Goal: Transaction & Acquisition: Purchase product/service

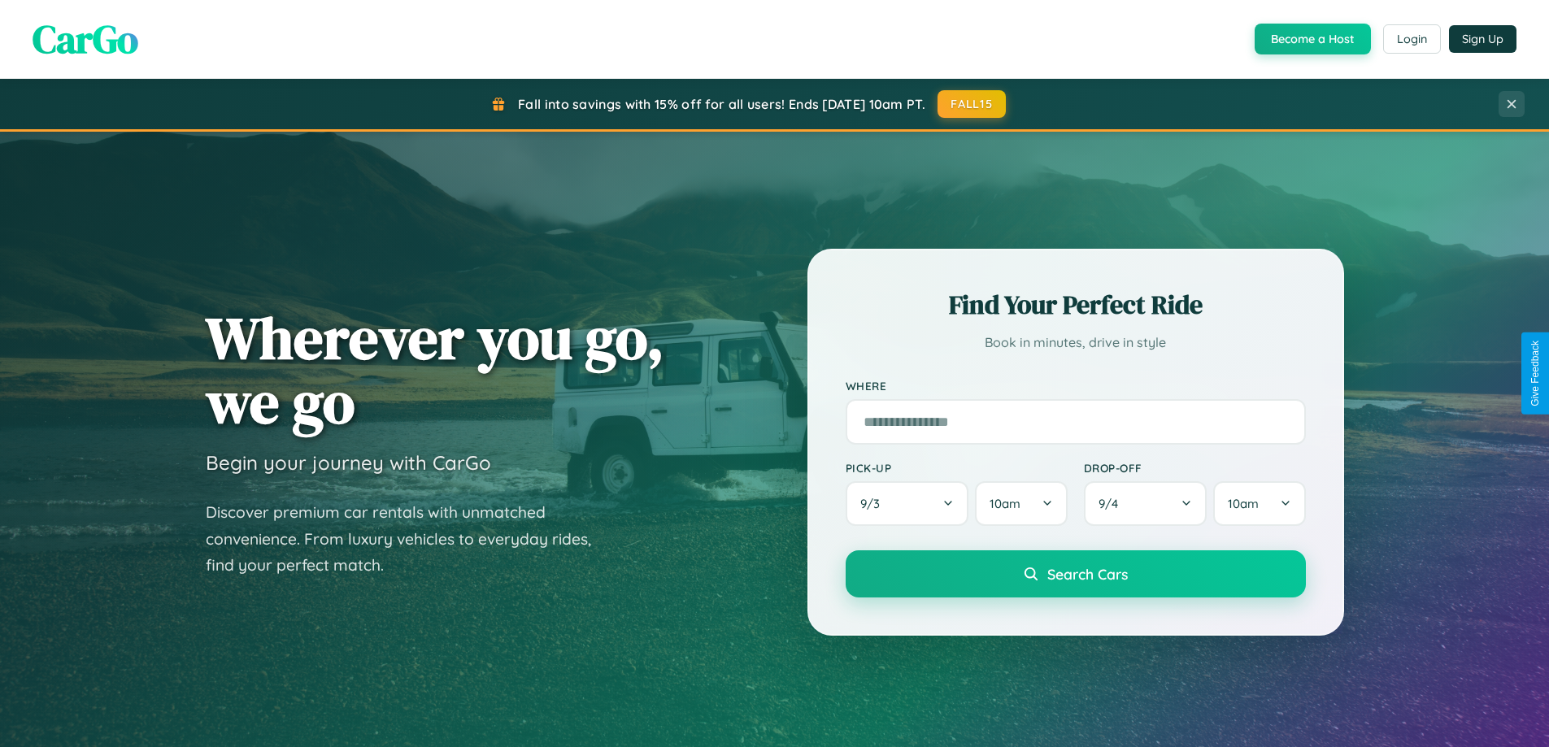
scroll to position [701, 0]
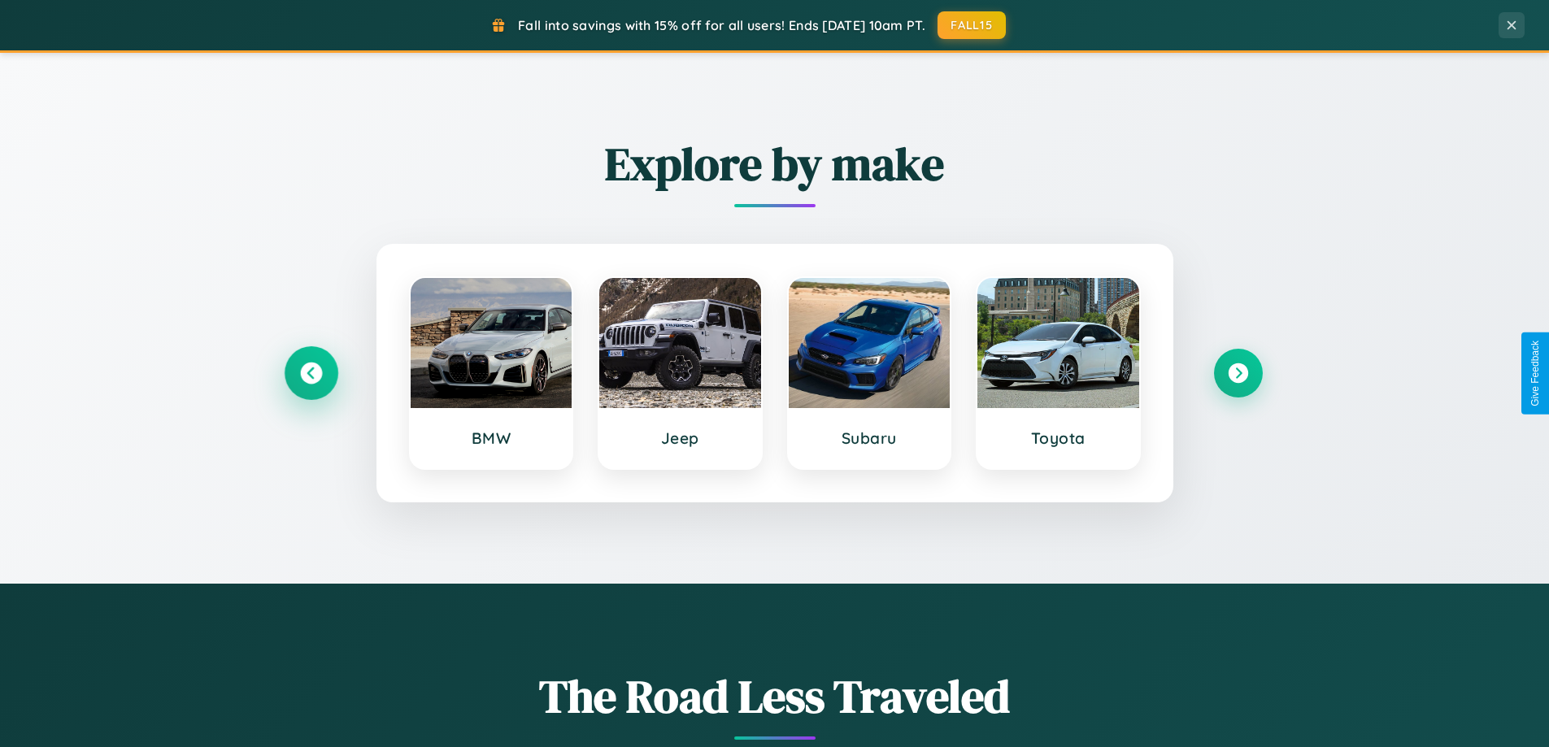
click at [311, 373] on icon at bounding box center [311, 374] width 22 height 22
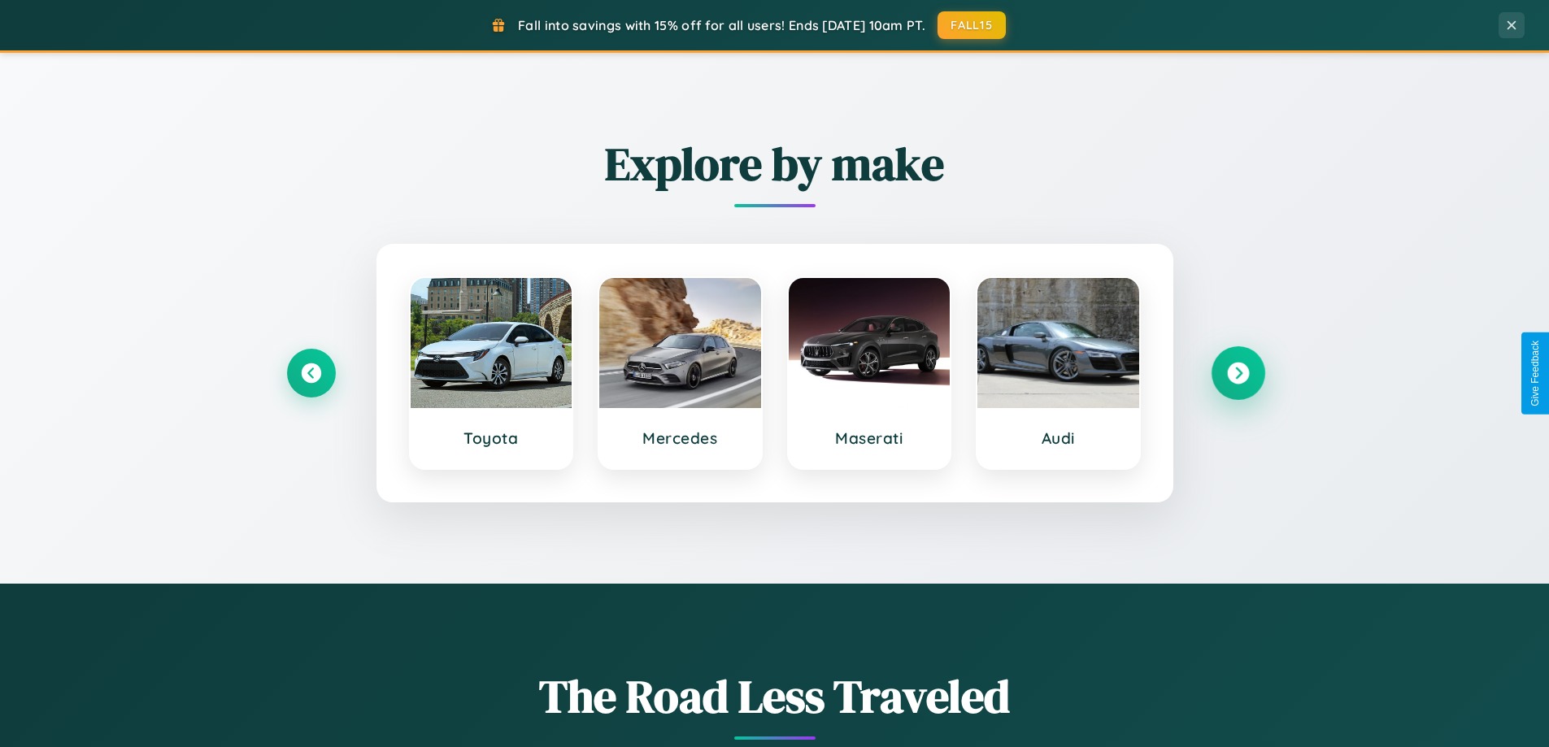
click at [1238, 373] on icon at bounding box center [1238, 374] width 22 height 22
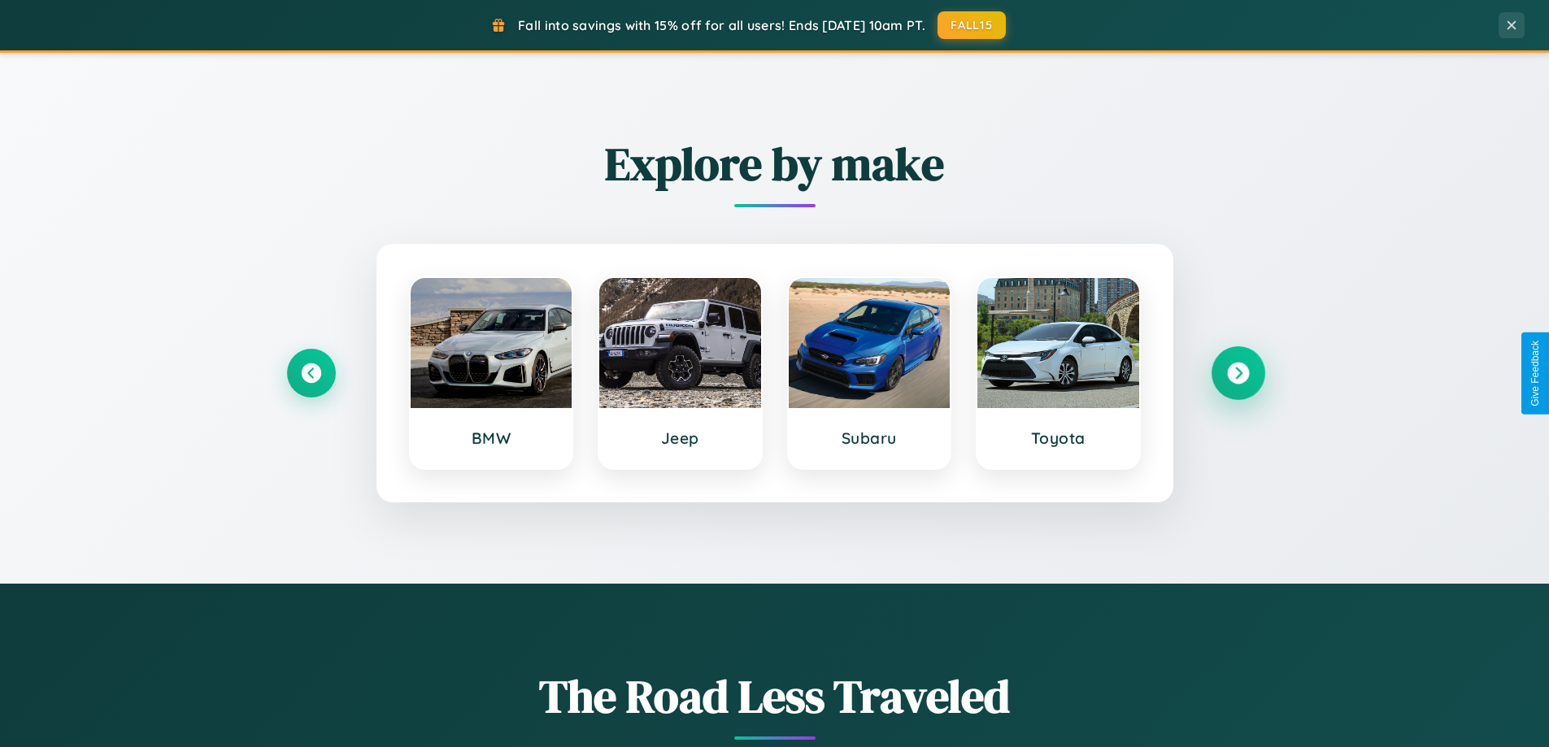
click at [1238, 373] on icon at bounding box center [1238, 374] width 22 height 22
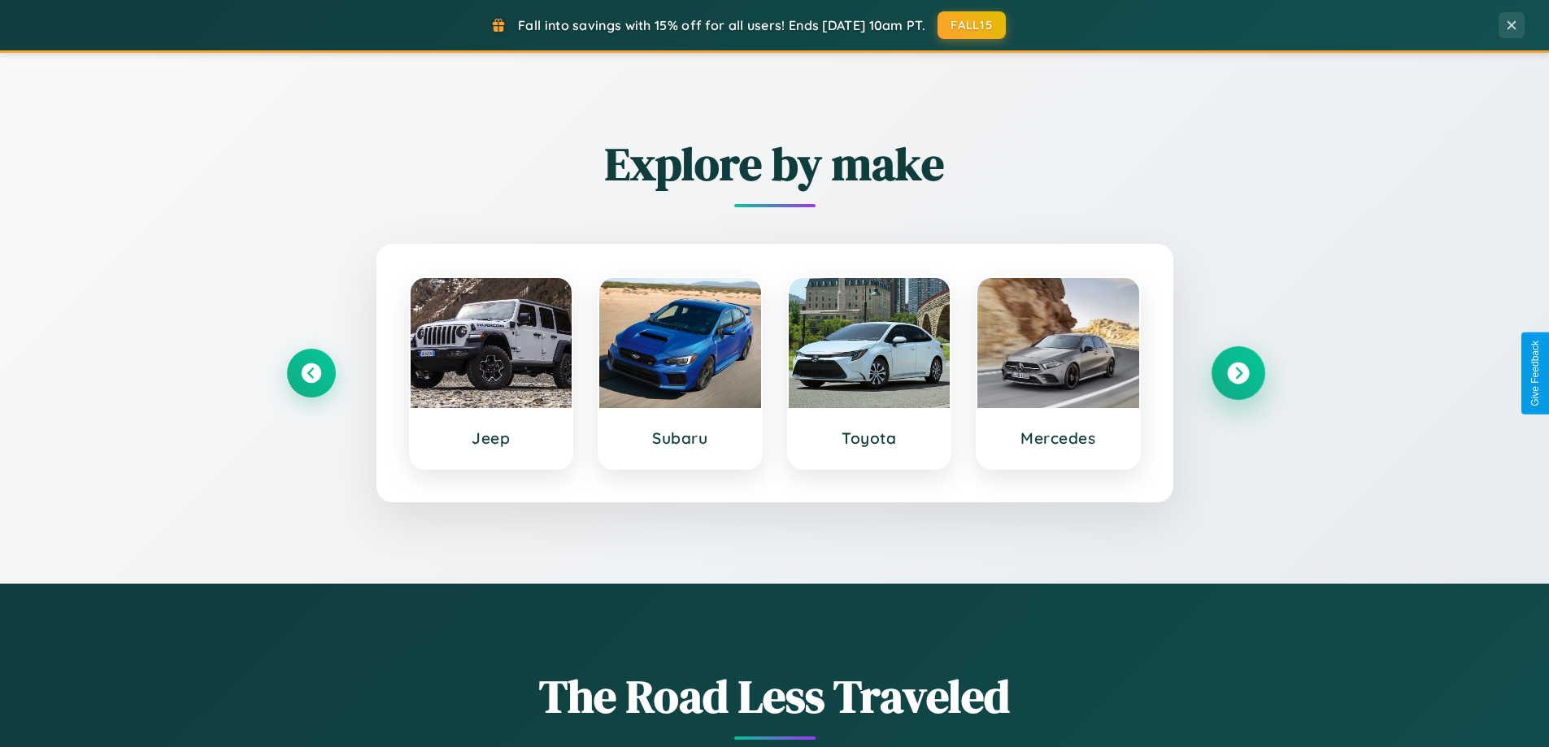
click at [1238, 373] on icon at bounding box center [1238, 374] width 22 height 22
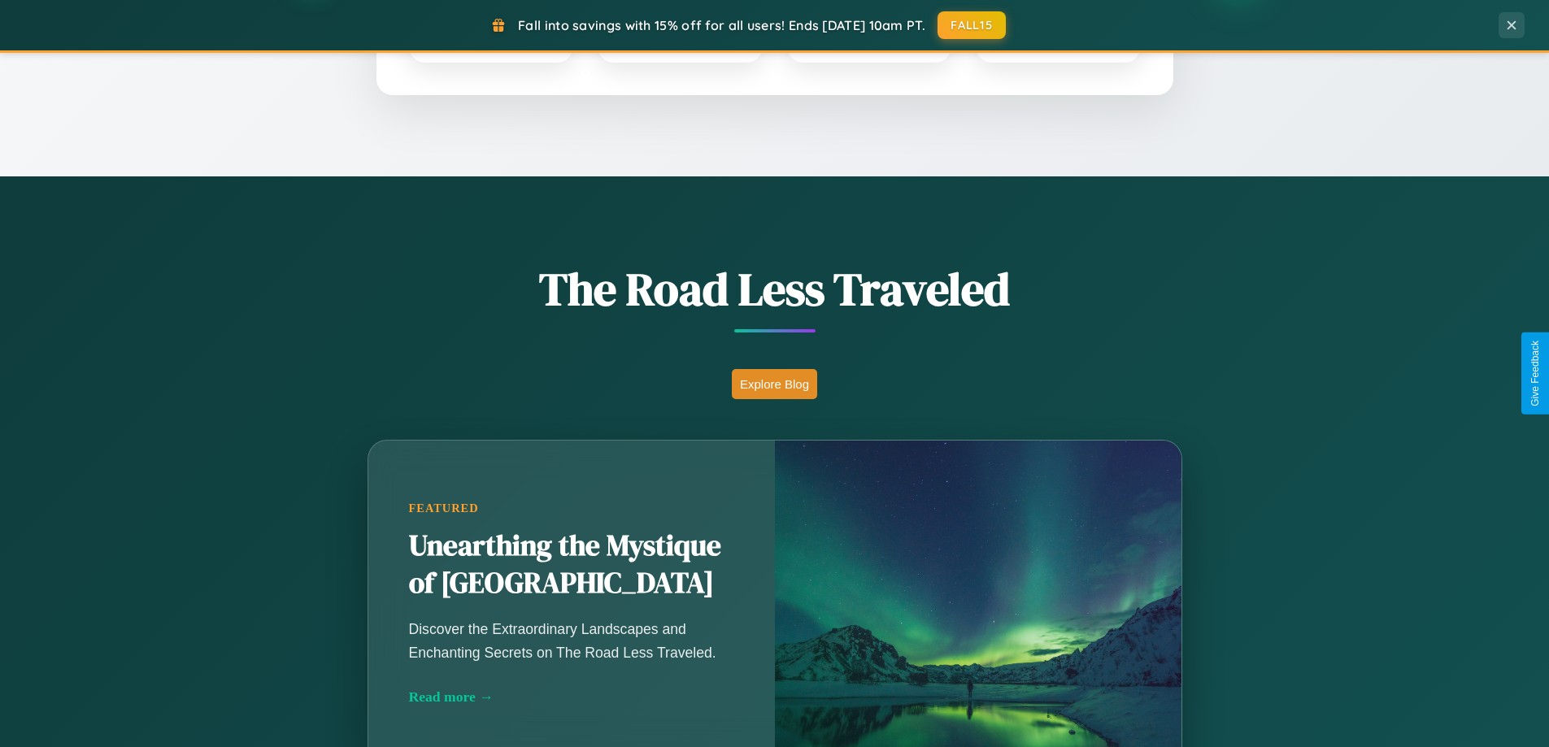
scroll to position [1432, 0]
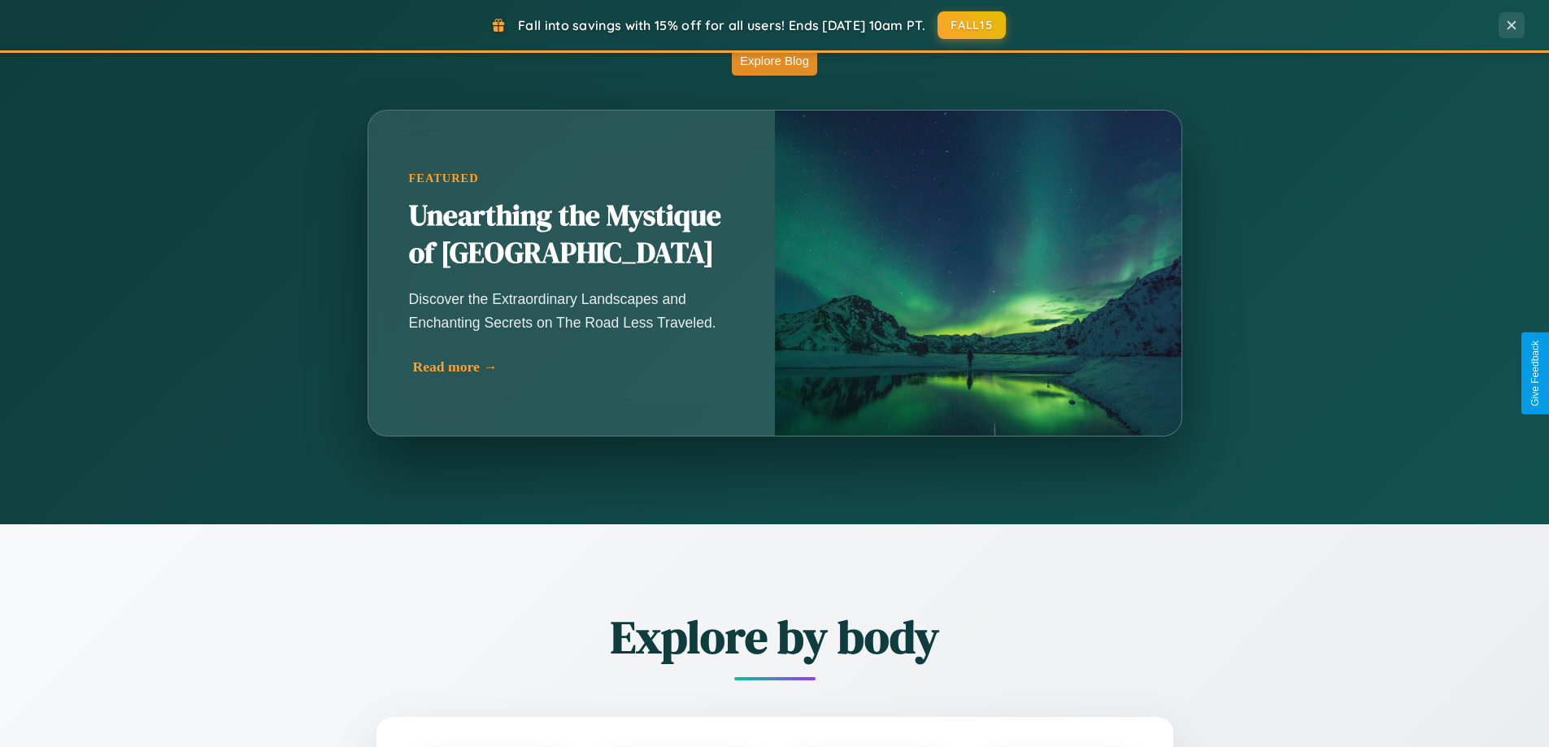
click at [572, 372] on div "Read more →" at bounding box center [575, 367] width 325 height 17
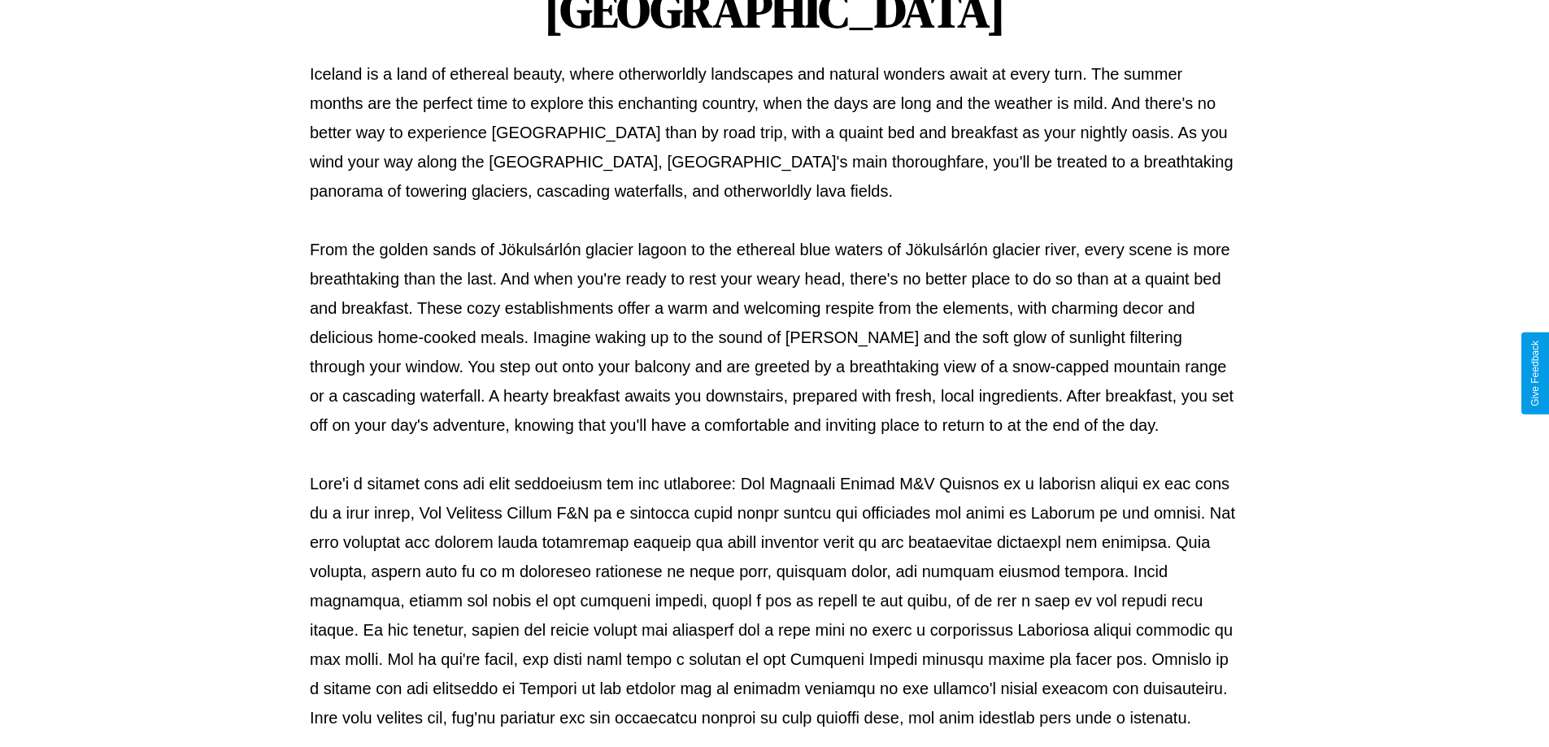
scroll to position [526, 0]
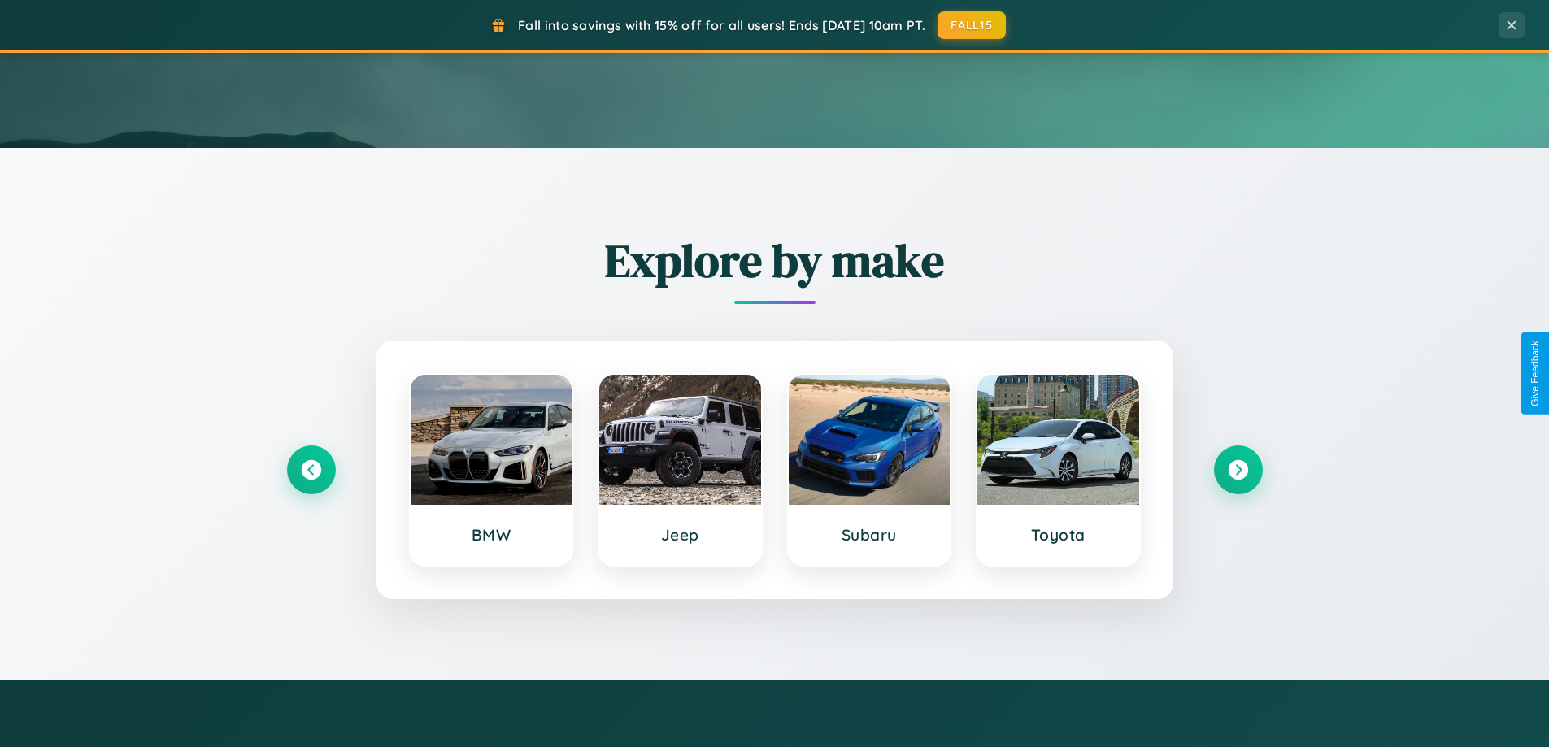
scroll to position [48, 0]
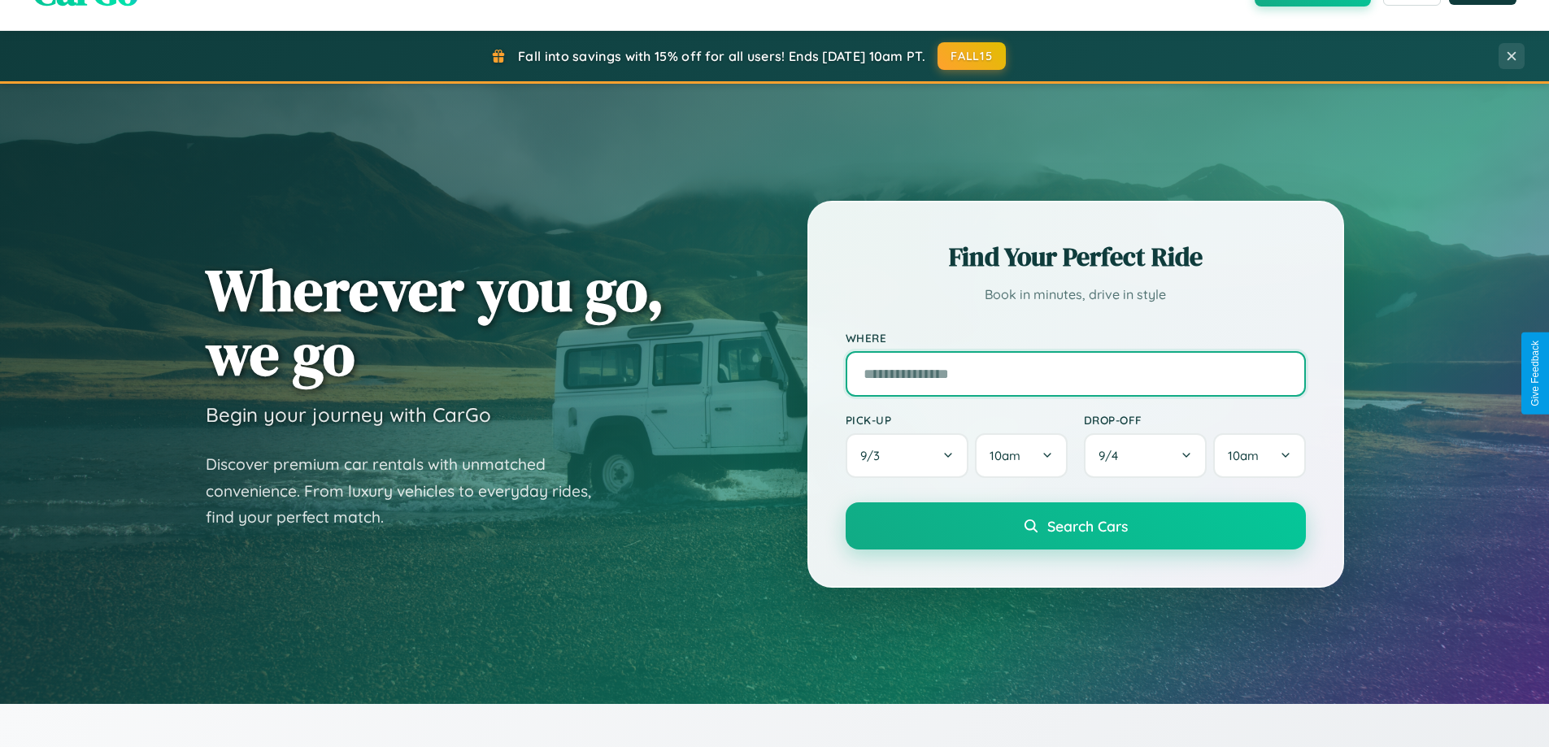
click at [1075, 373] on input "text" at bounding box center [1076, 374] width 460 height 46
type input "**********"
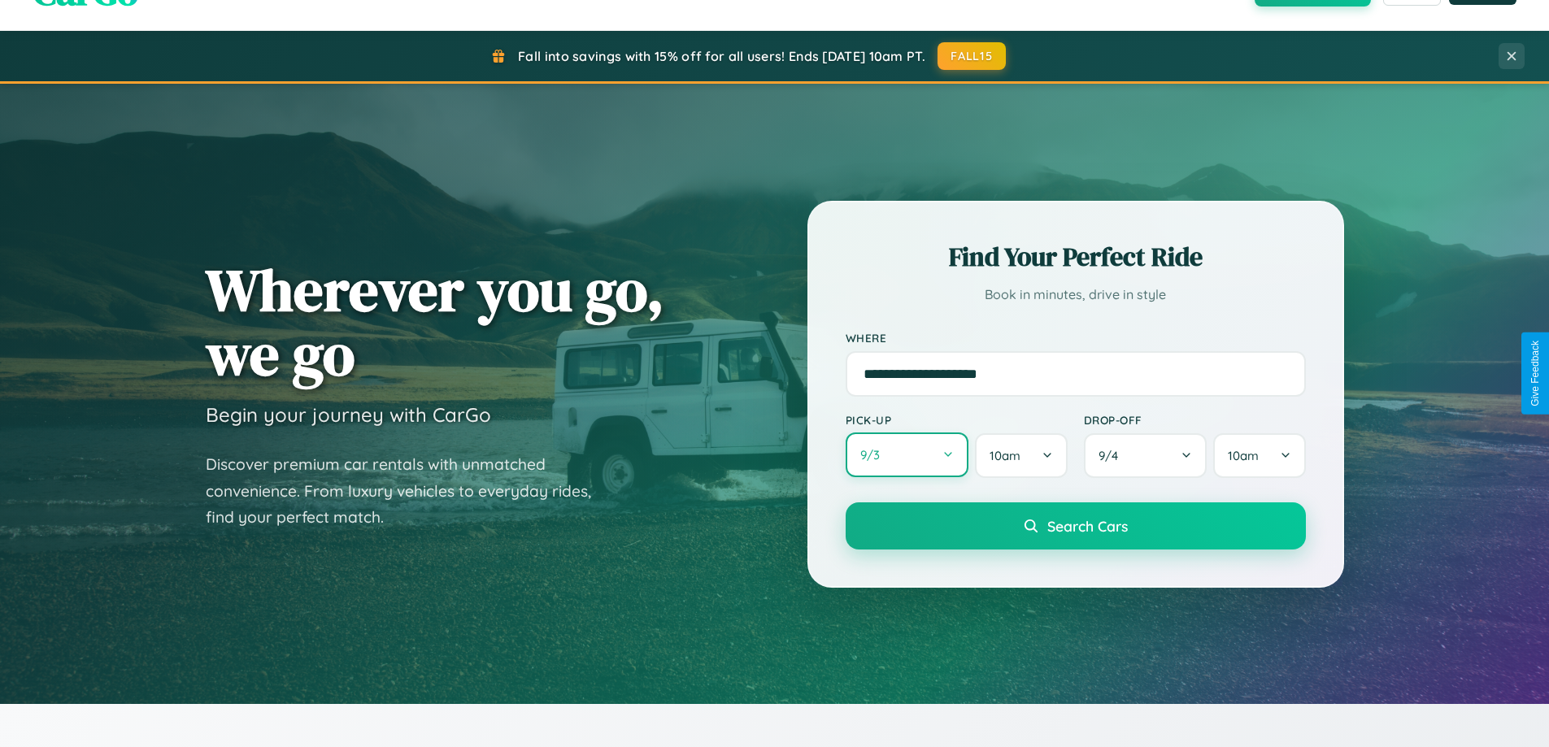
click at [907, 455] on button "9 / 3" at bounding box center [908, 455] width 124 height 45
select select "*"
select select "****"
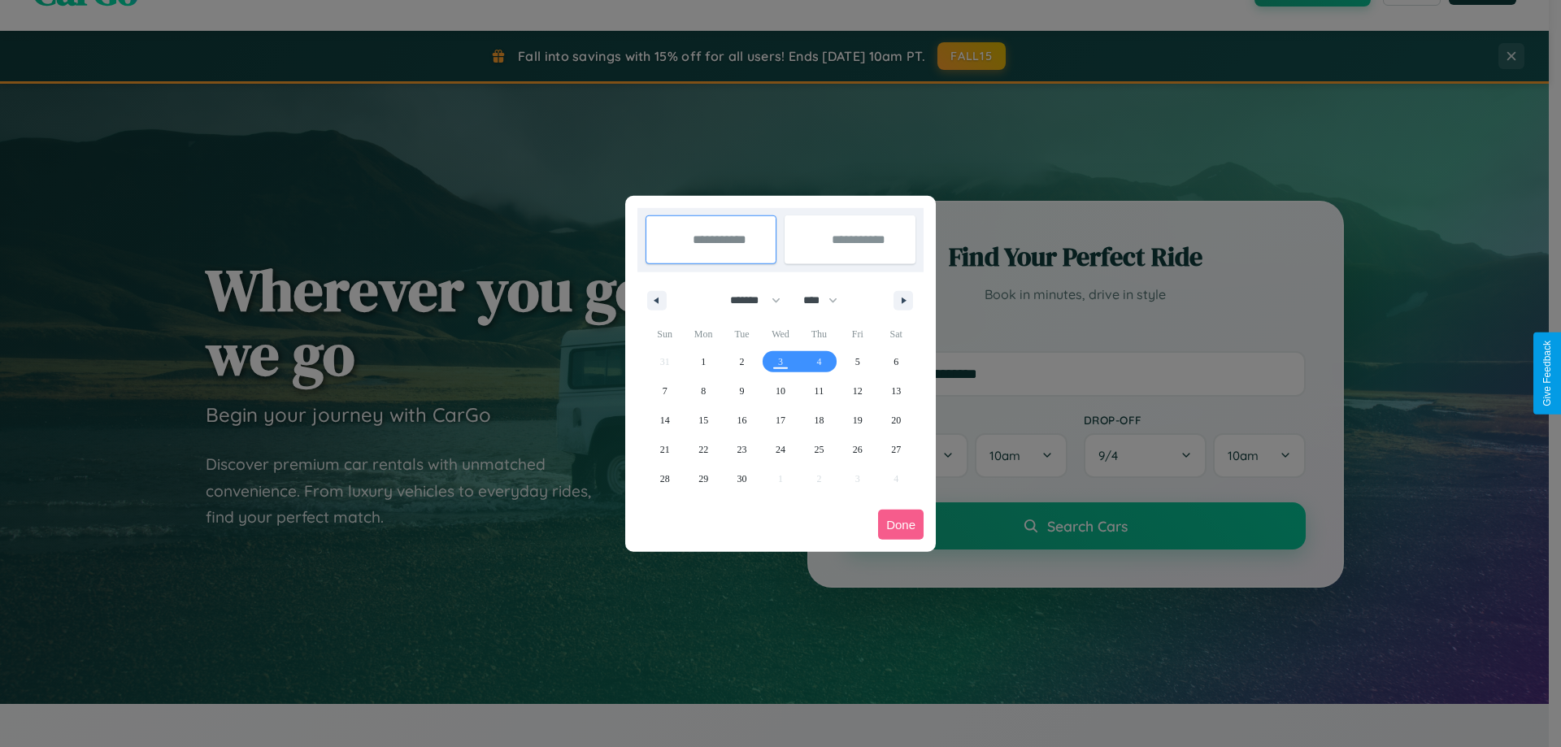
click at [748, 300] on select "******* ******** ***** ***** *** **** **** ****** ********* ******* ******** **…" at bounding box center [752, 300] width 69 height 27
click at [703, 478] on span "29" at bounding box center [704, 478] width 10 height 29
type input "**********"
click at [904, 300] on icon "button" at bounding box center [907, 301] width 8 height 7
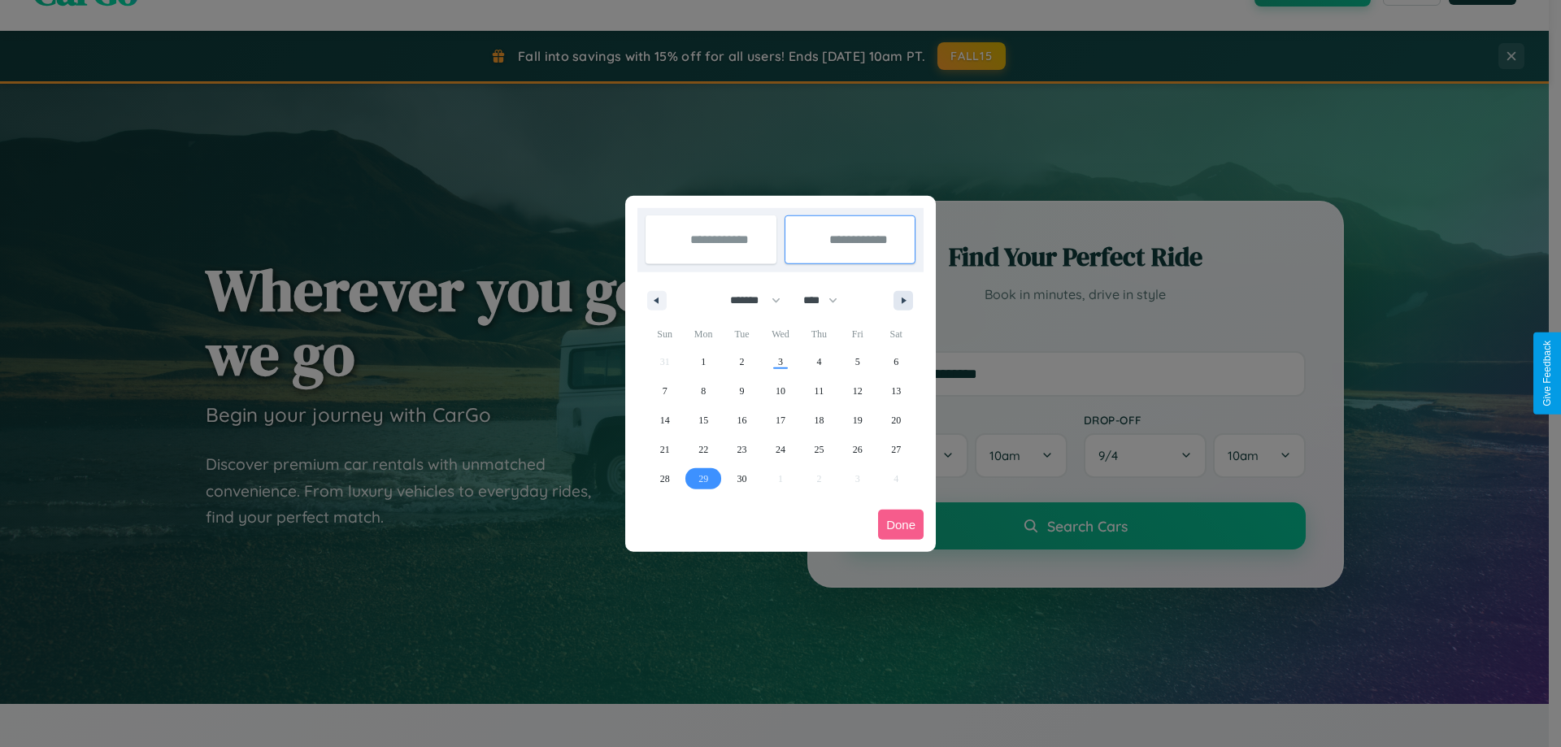
select select "*"
click at [780, 361] on span "1" at bounding box center [780, 361] width 5 height 29
type input "**********"
select select "*"
click at [901, 525] on button "Done" at bounding box center [901, 525] width 46 height 30
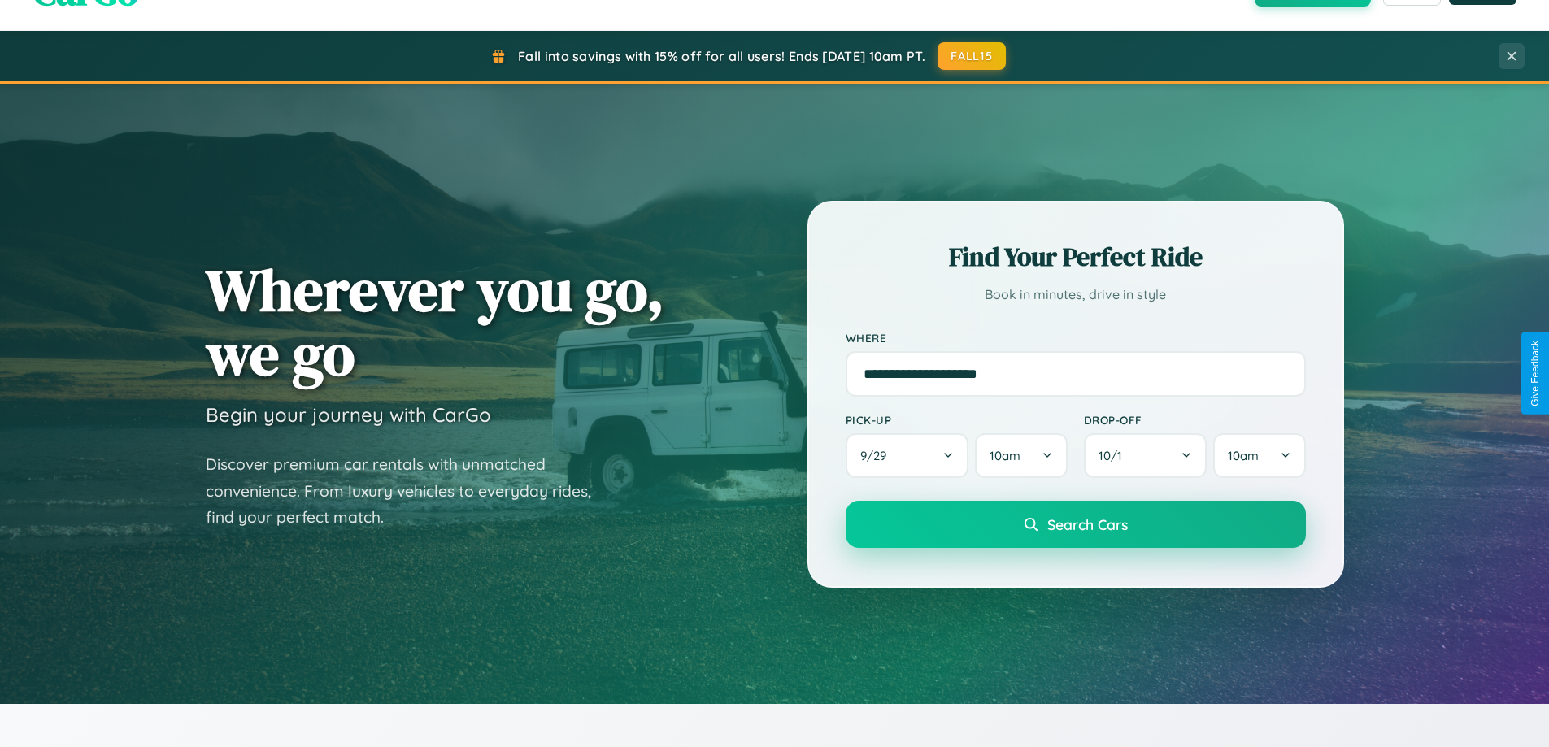
click at [1075, 525] on span "Search Cars" at bounding box center [1088, 525] width 81 height 18
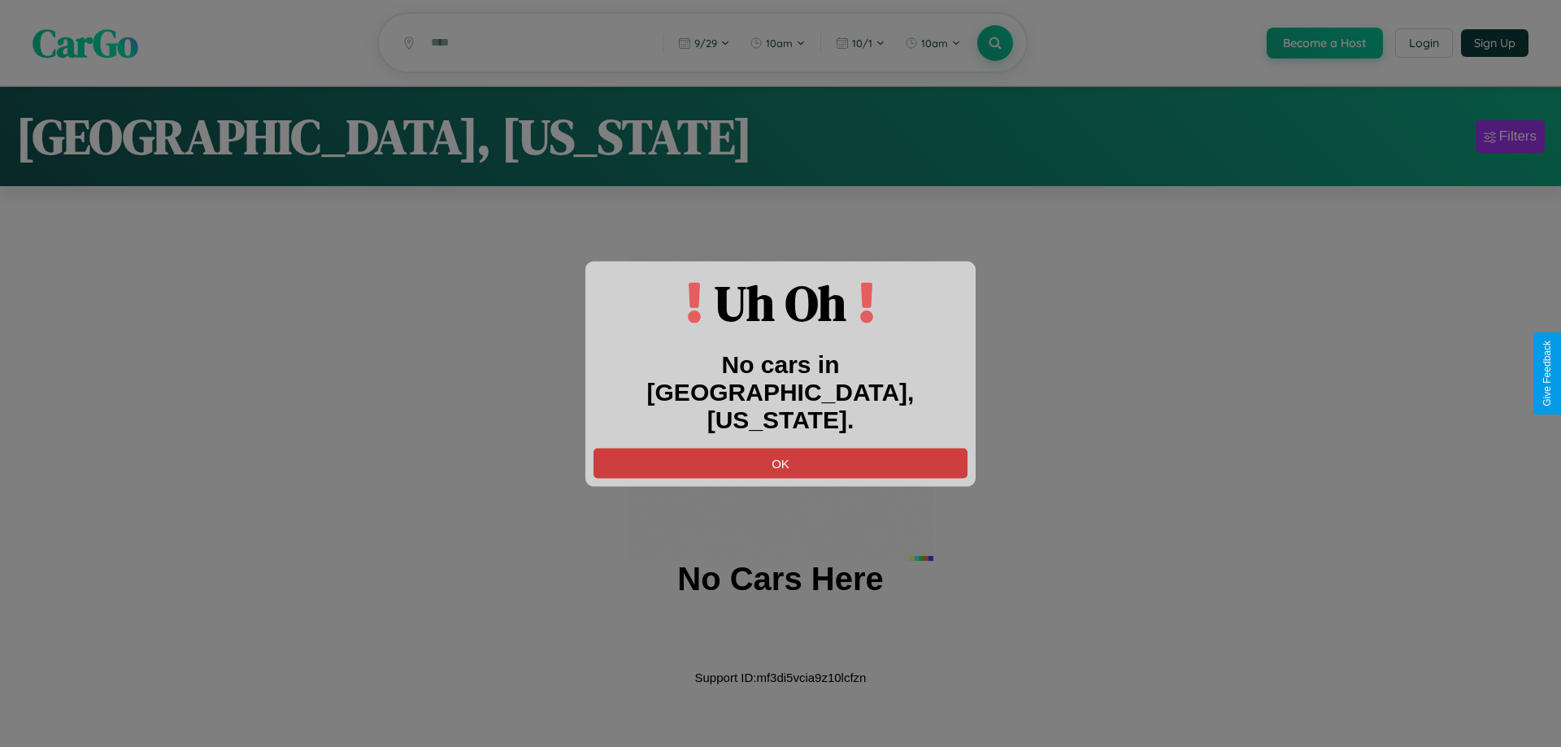
click at [781, 449] on button "OK" at bounding box center [781, 463] width 374 height 30
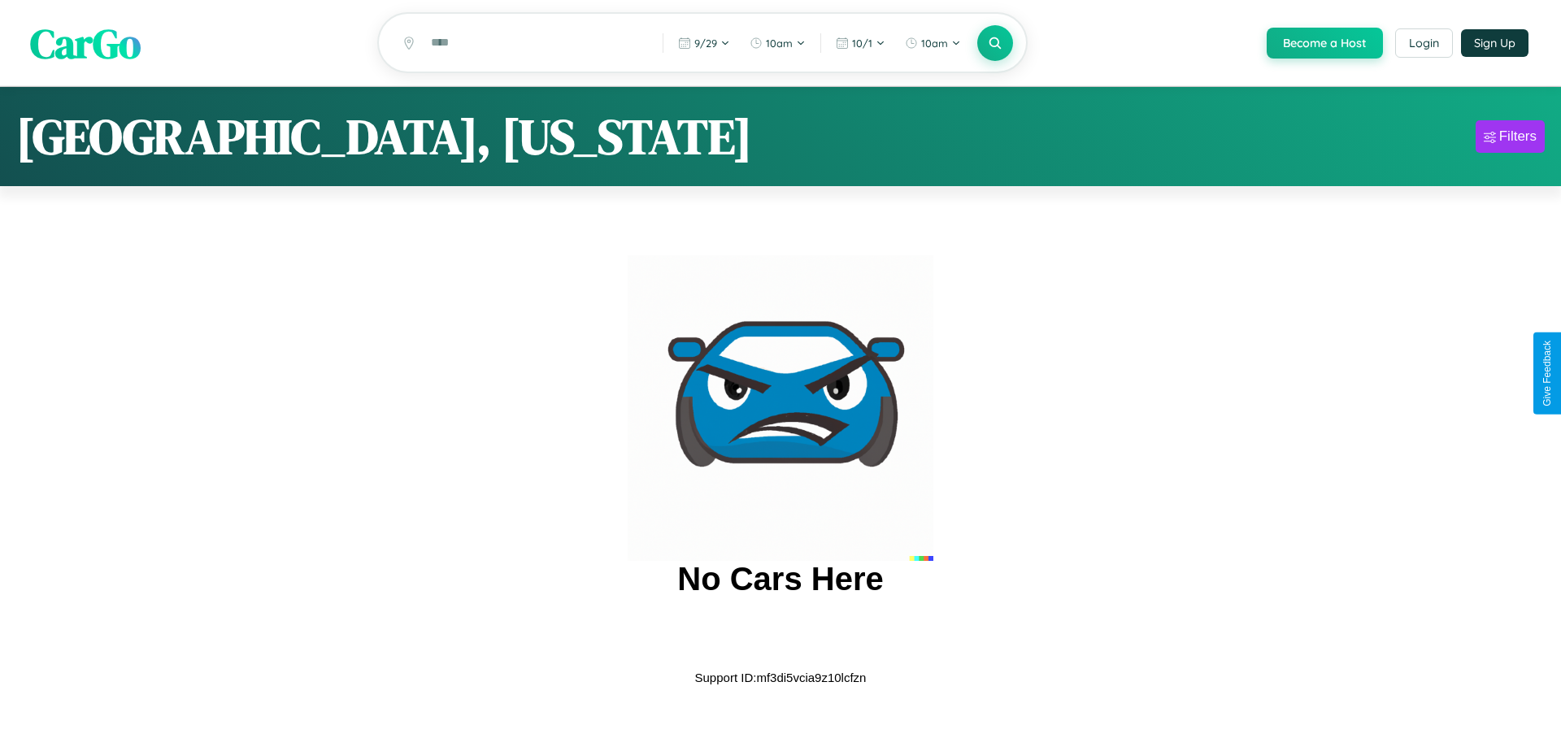
click at [85, 44] on span "CarGo" at bounding box center [85, 43] width 111 height 56
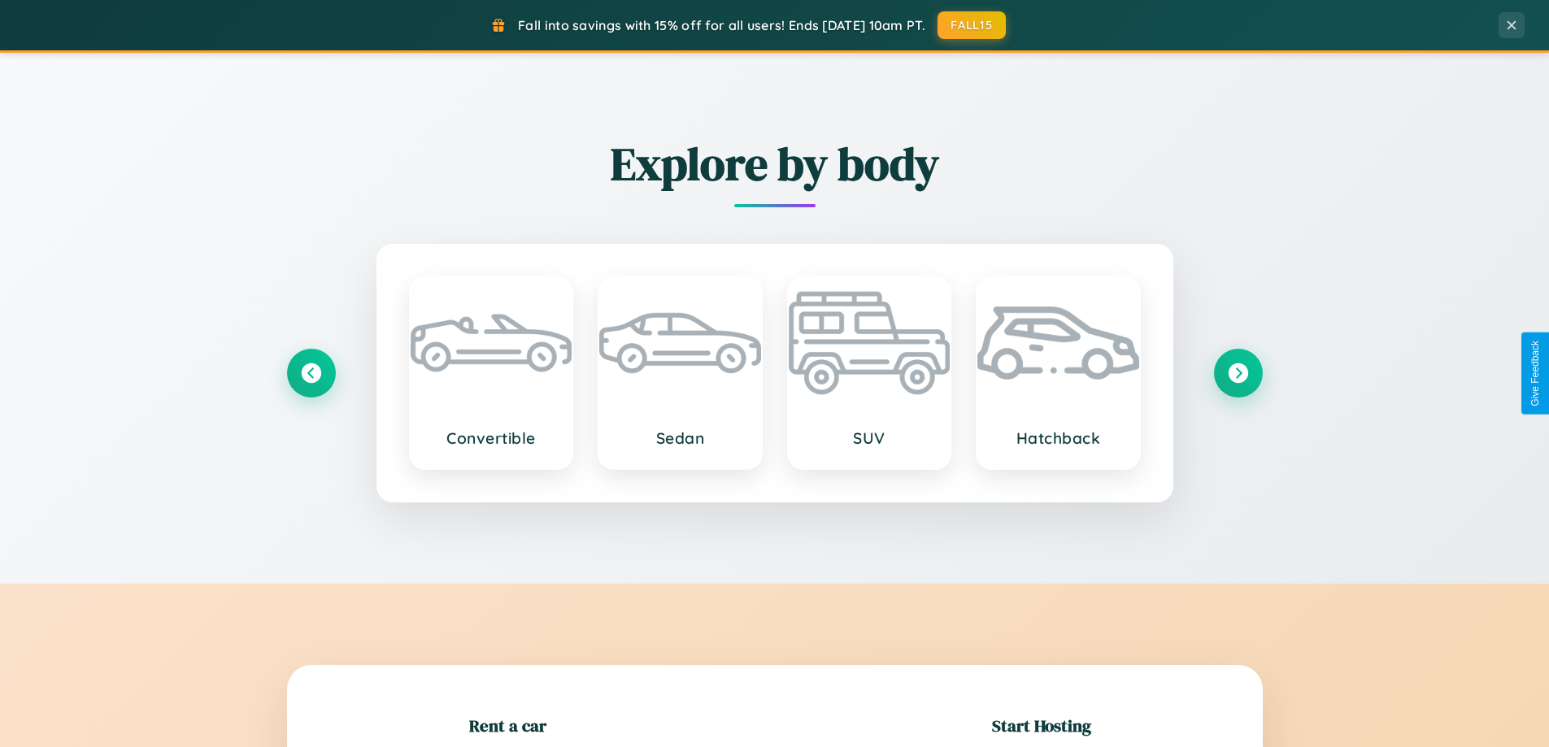
scroll to position [351, 0]
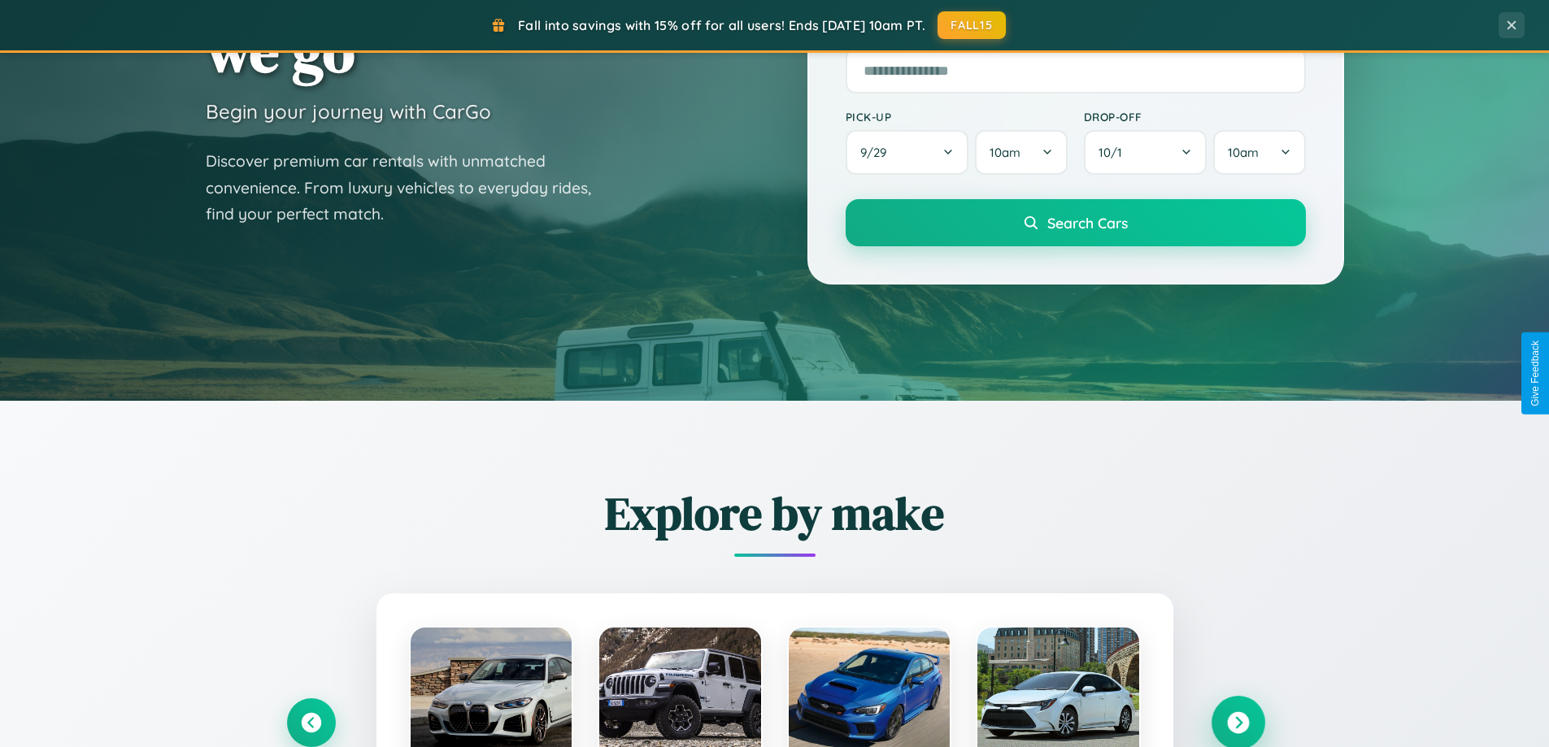
click at [1238, 723] on icon at bounding box center [1238, 723] width 22 height 22
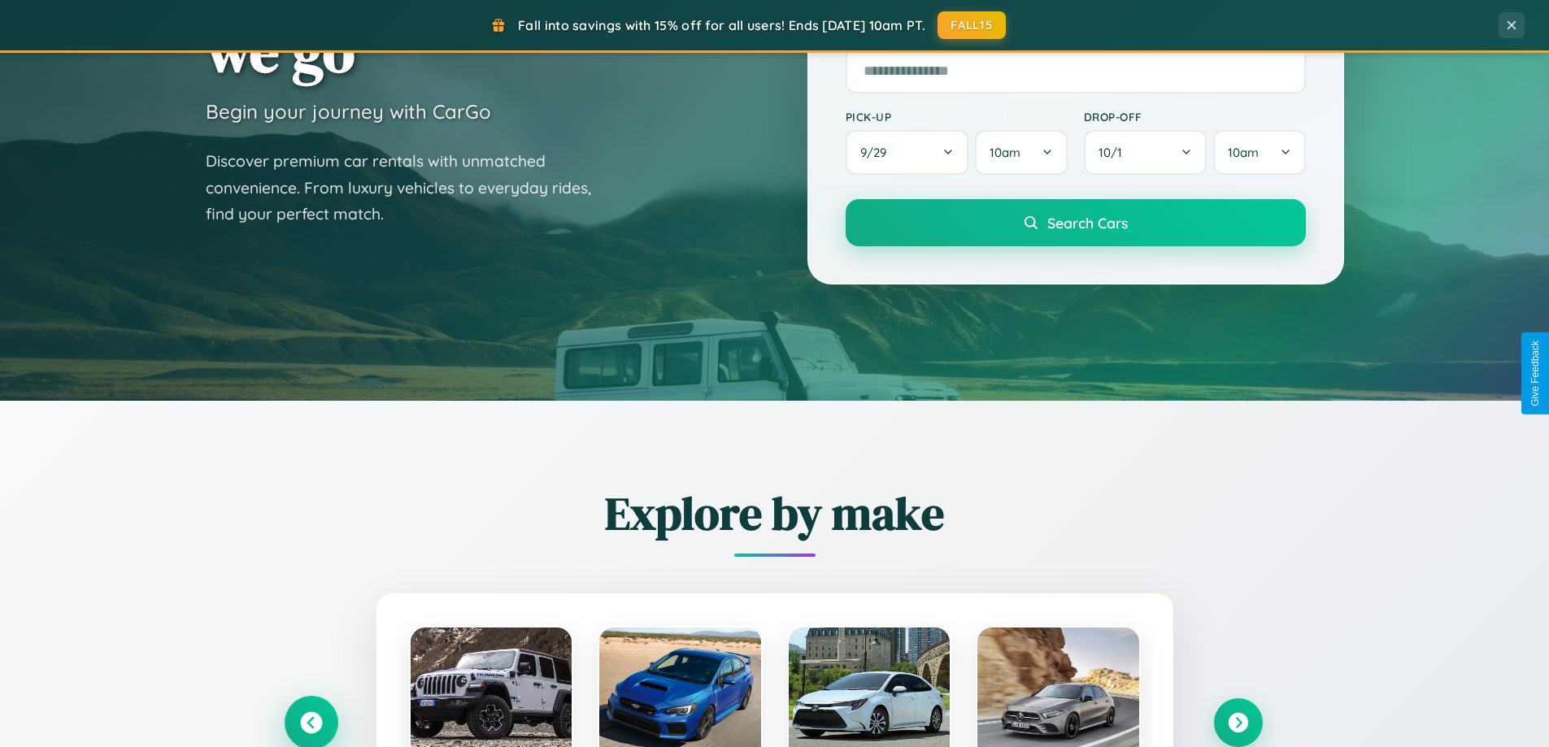
click at [311, 722] on icon at bounding box center [311, 723] width 22 height 22
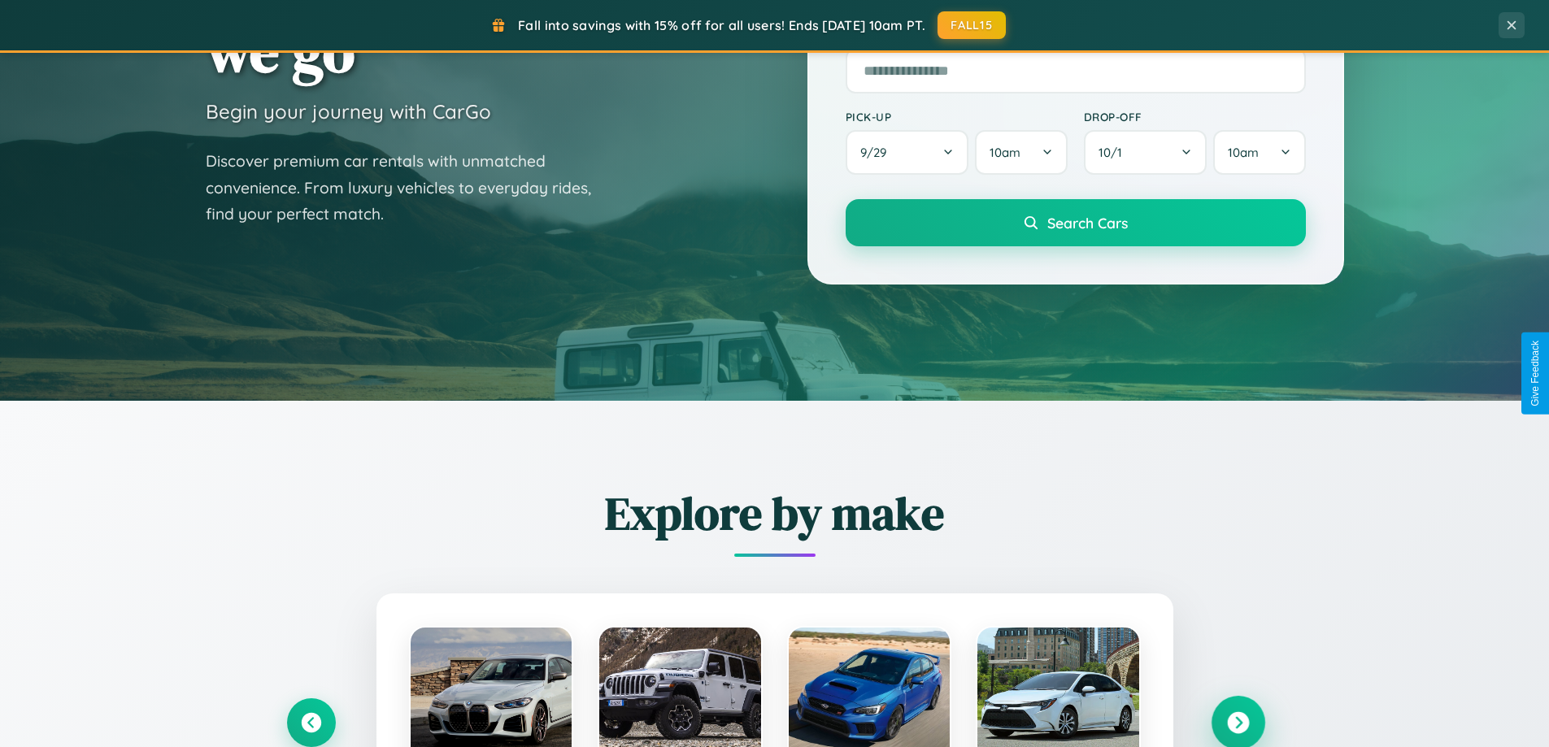
click at [1238, 723] on icon at bounding box center [1238, 723] width 22 height 22
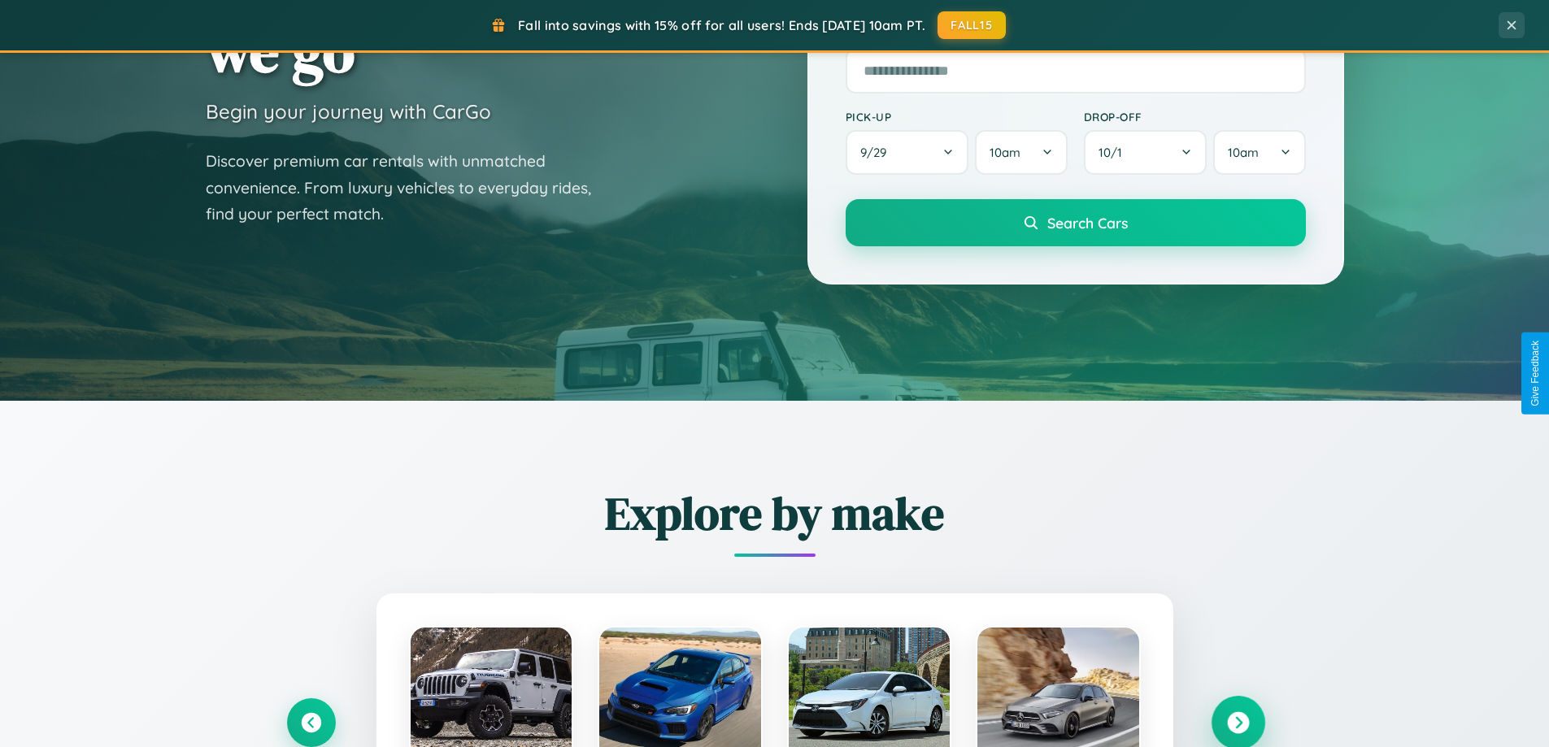
click at [1238, 721] on icon at bounding box center [1238, 723] width 22 height 22
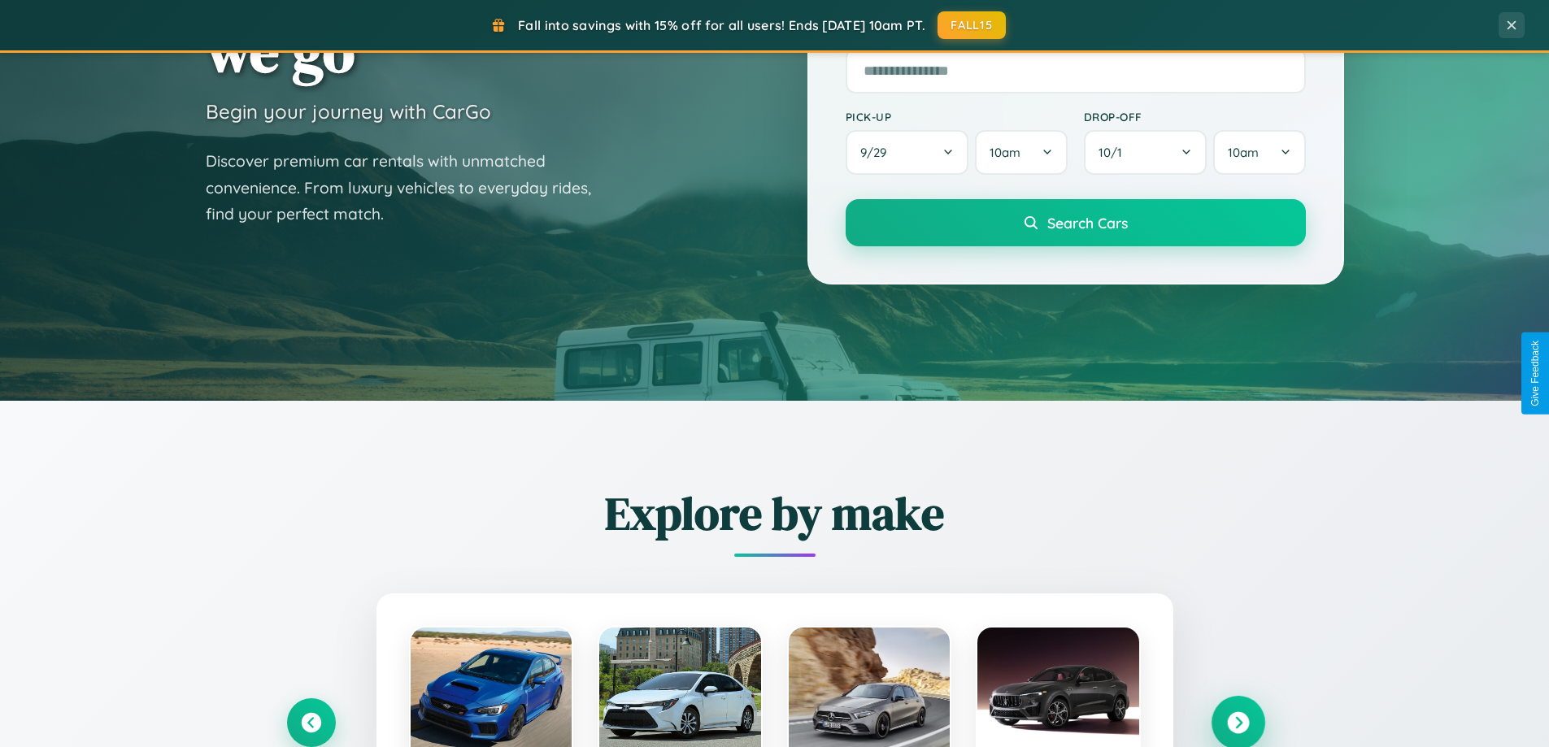
click at [1238, 721] on icon at bounding box center [1238, 723] width 22 height 22
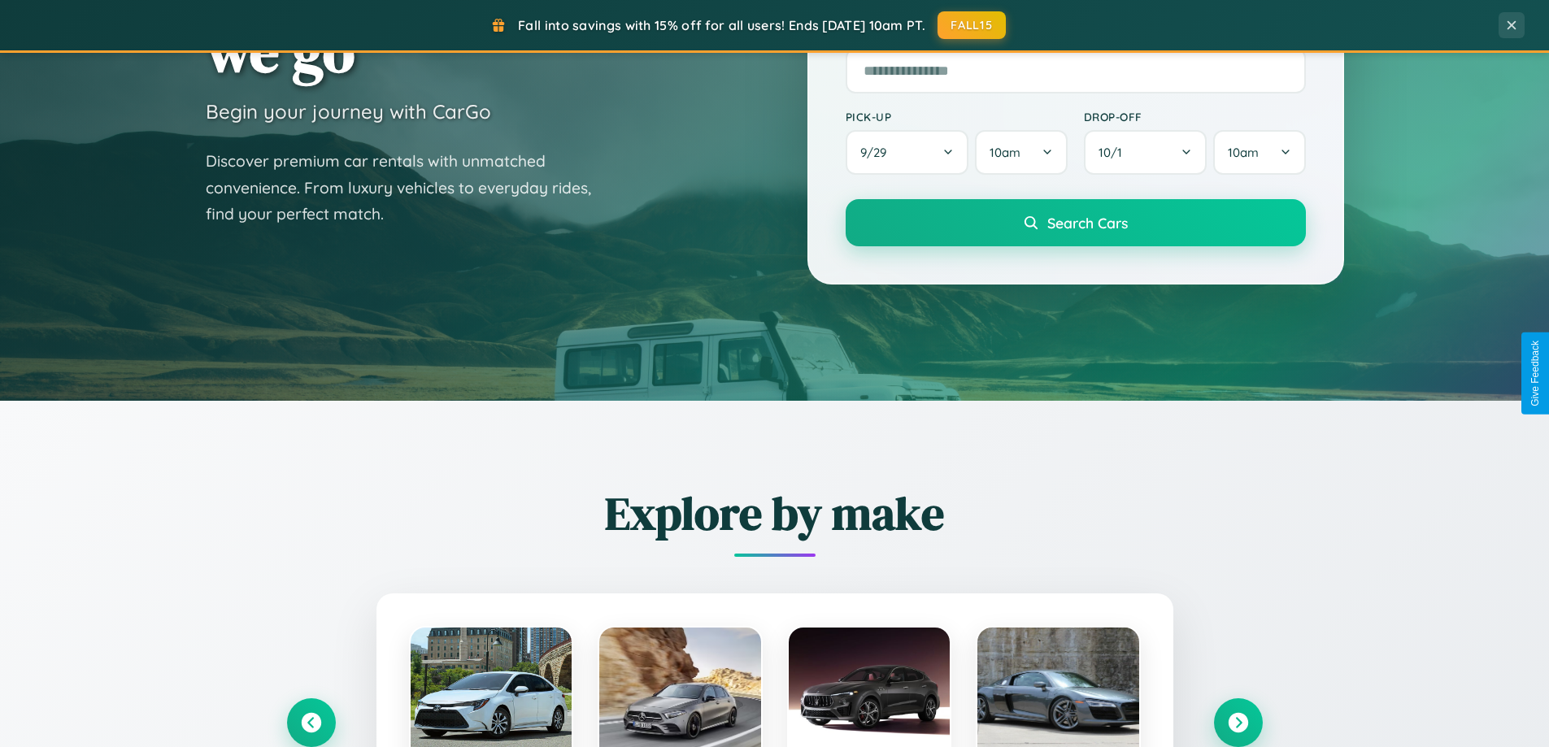
scroll to position [1628, 0]
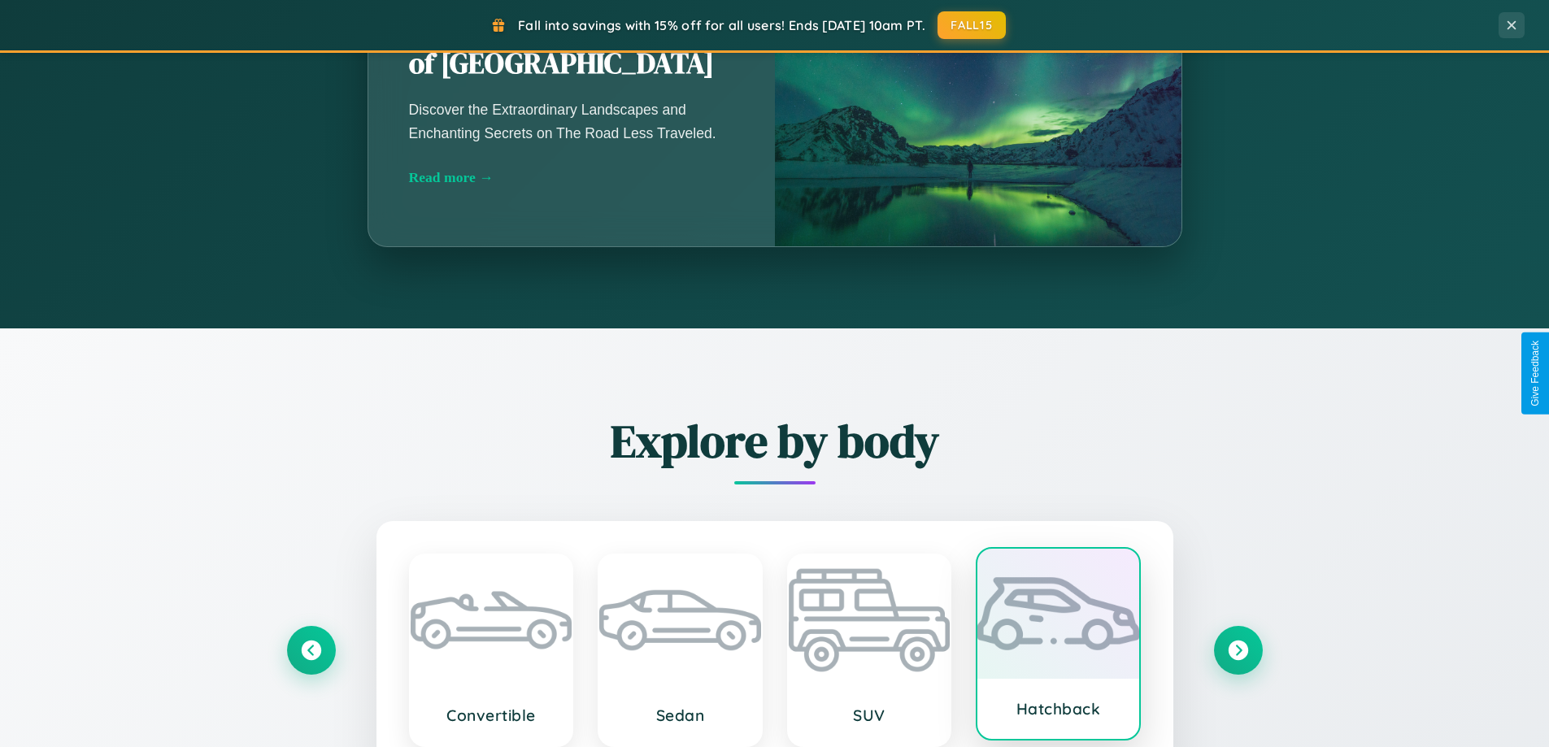
click at [1058, 646] on div at bounding box center [1059, 614] width 162 height 130
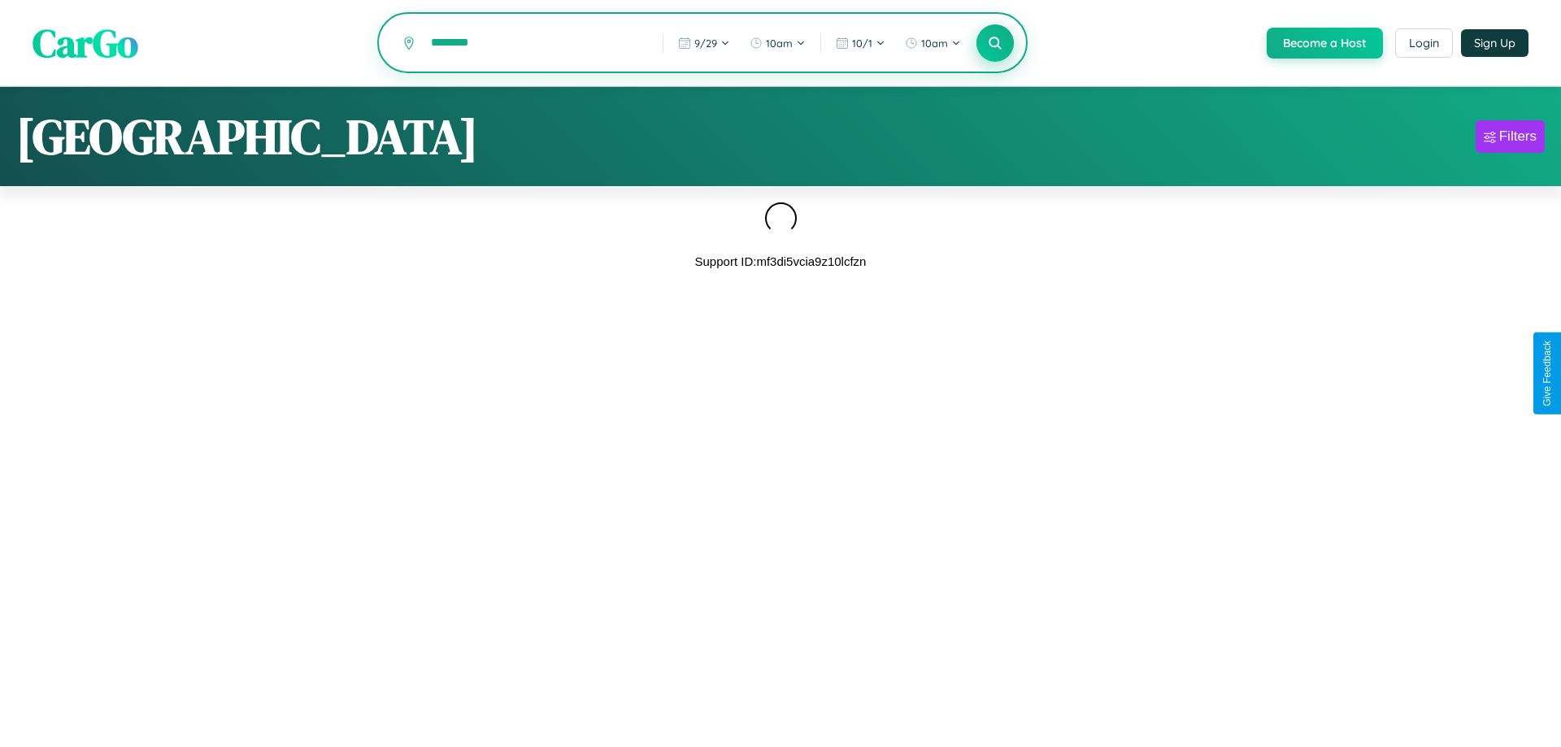
type input "********"
click at [994, 44] on icon at bounding box center [994, 42] width 15 height 15
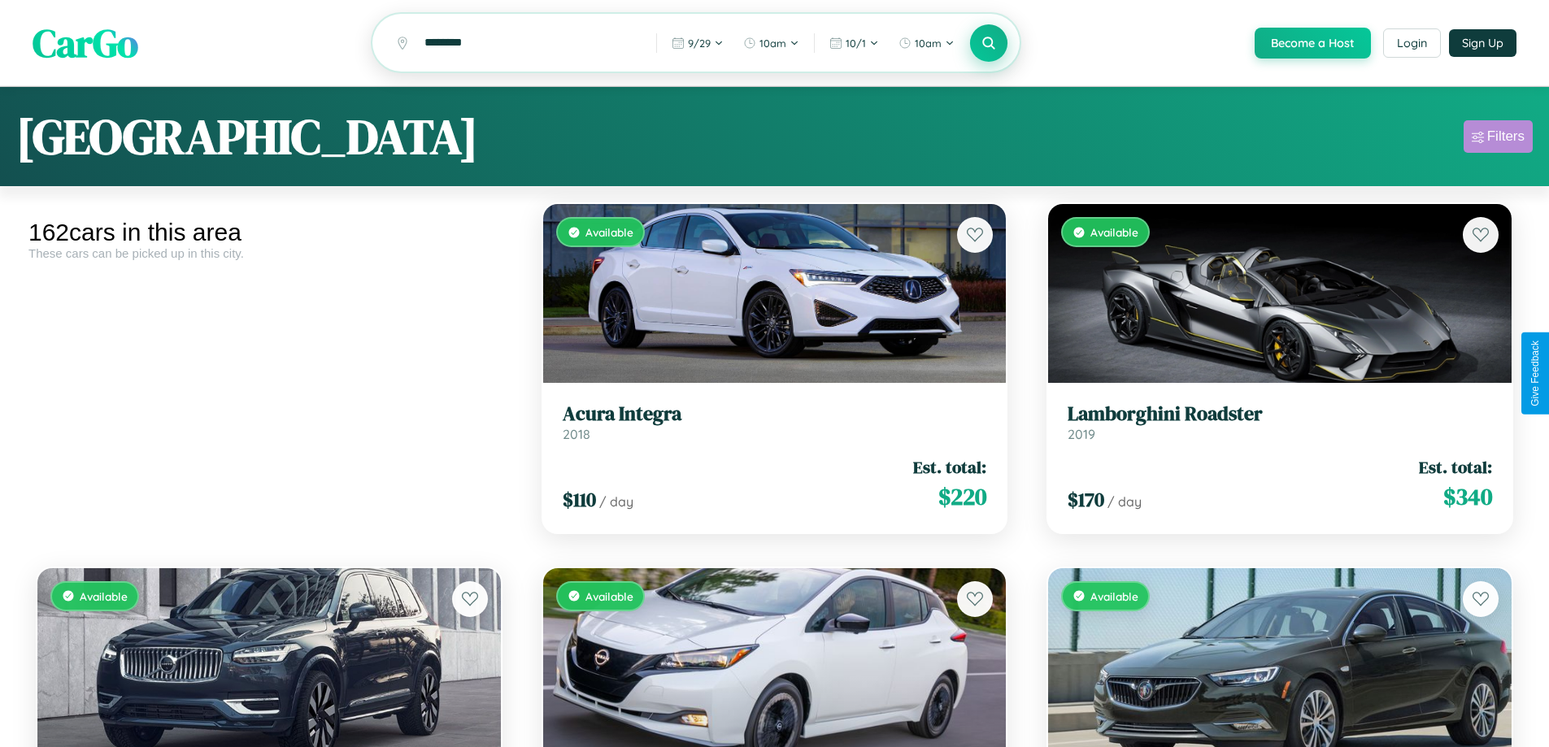
click at [1498, 139] on div "Filters" at bounding box center [1505, 136] width 37 height 16
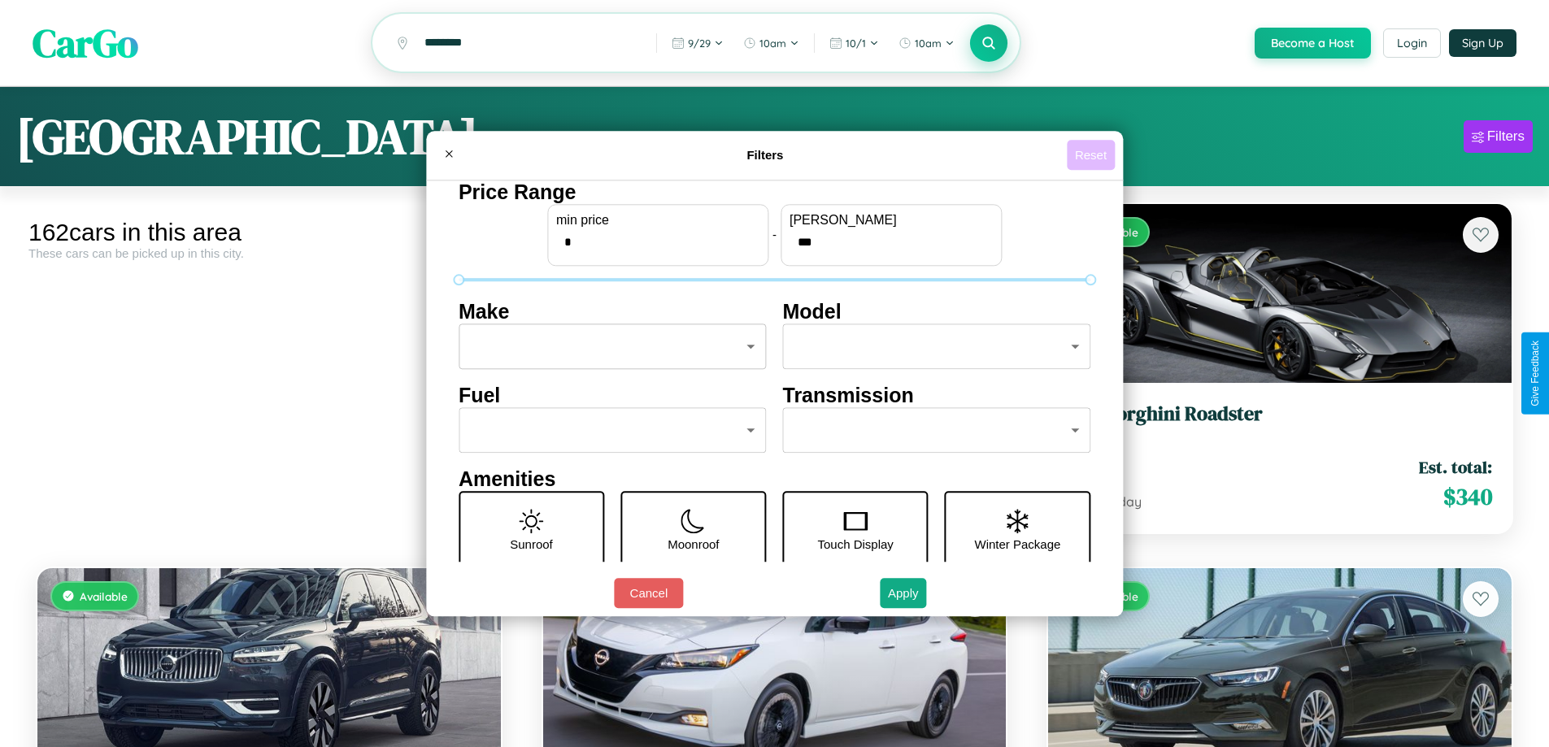
click at [1093, 155] on button "Reset" at bounding box center [1091, 155] width 48 height 30
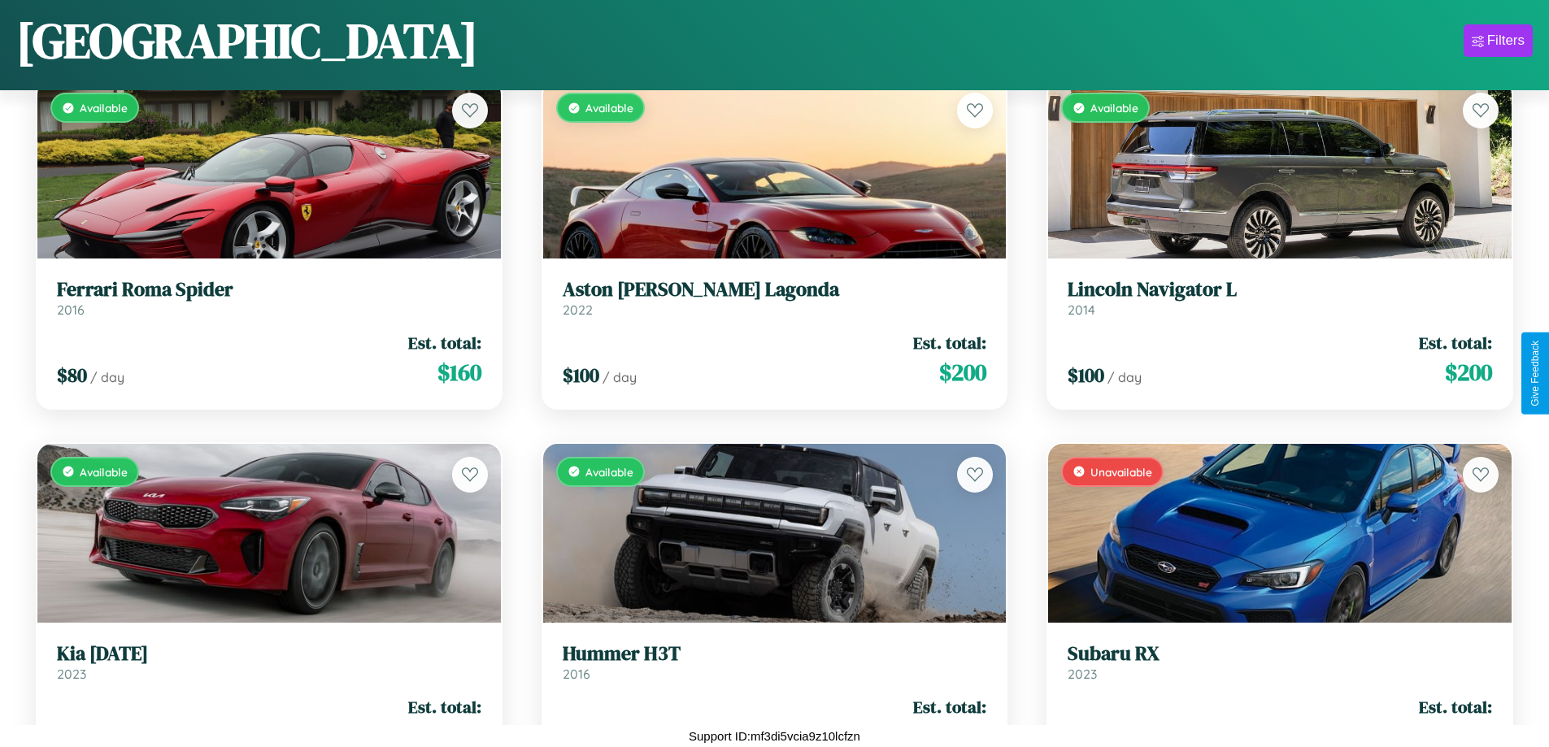
scroll to position [16981, 0]
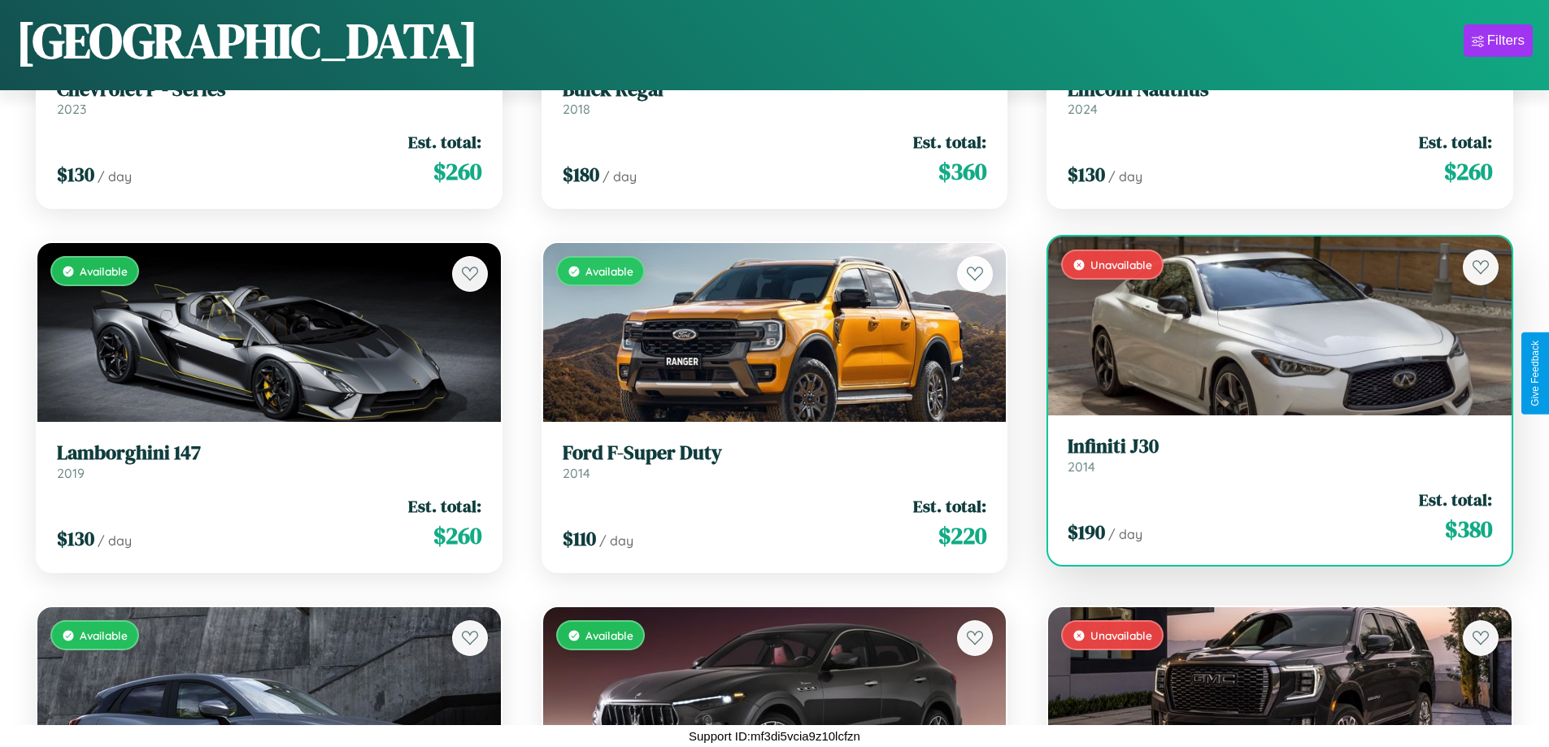
click at [1270, 326] on div "Unavailable" at bounding box center [1280, 326] width 464 height 179
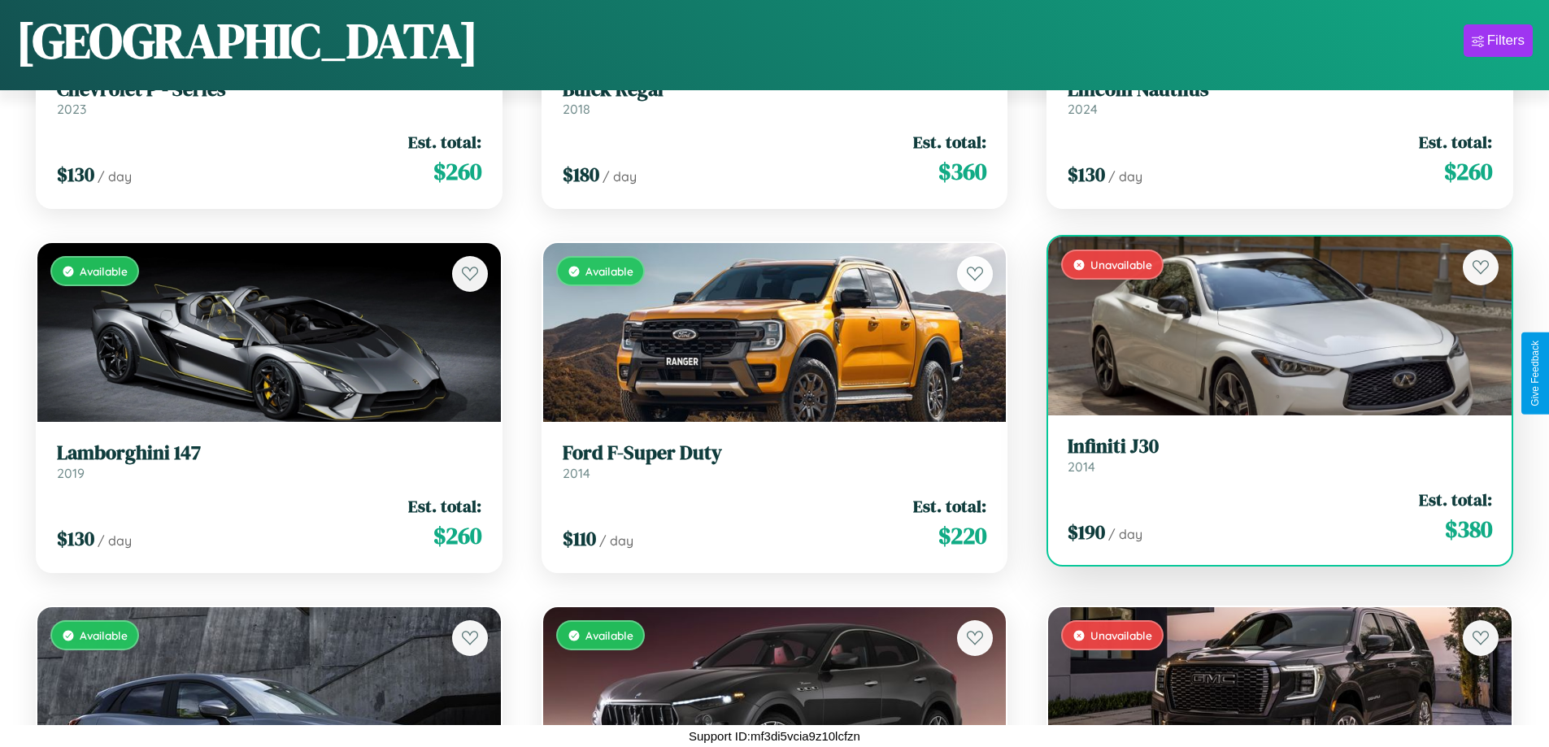
click at [1270, 326] on div "Unavailable" at bounding box center [1280, 326] width 464 height 179
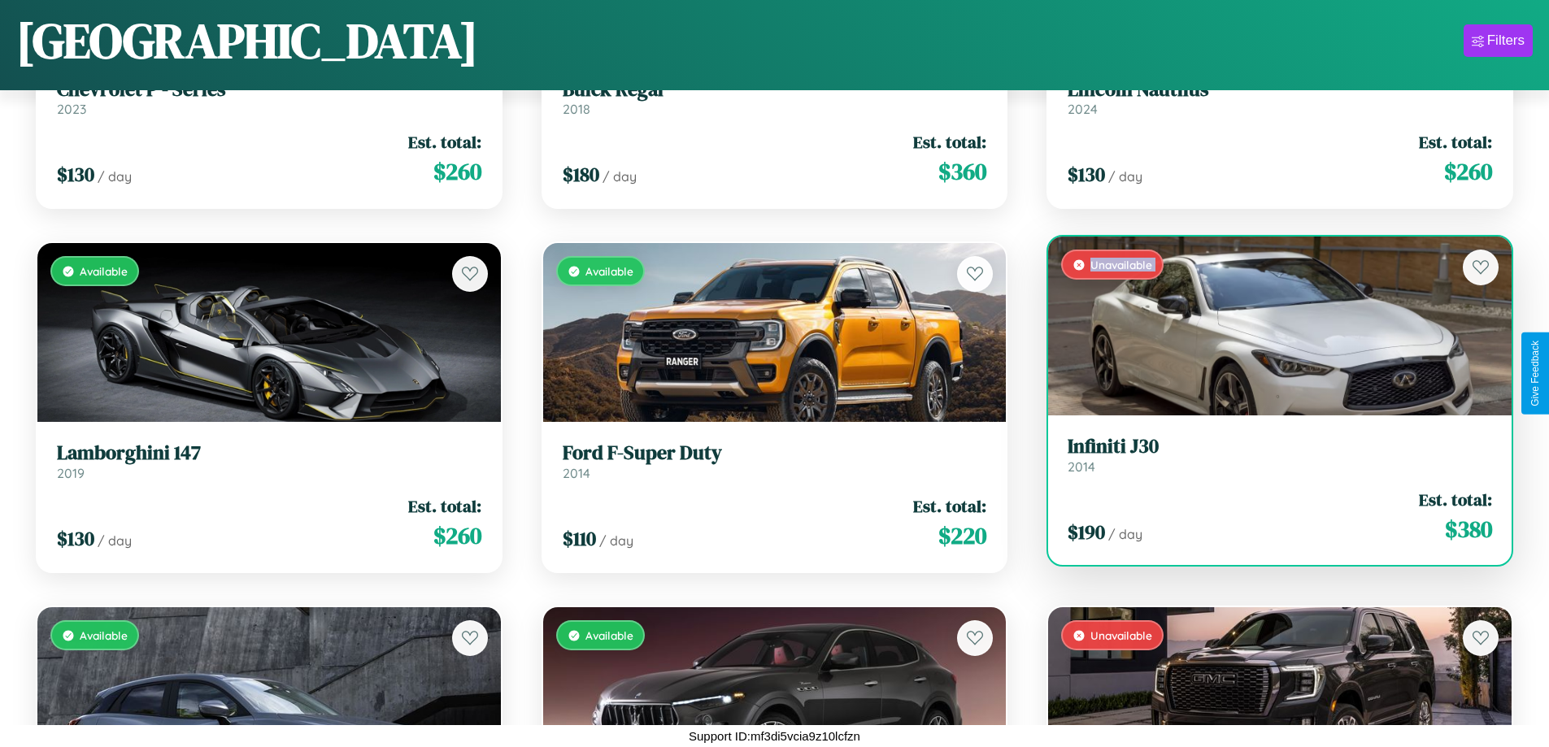
click at [1270, 326] on div "Unavailable" at bounding box center [1280, 326] width 464 height 179
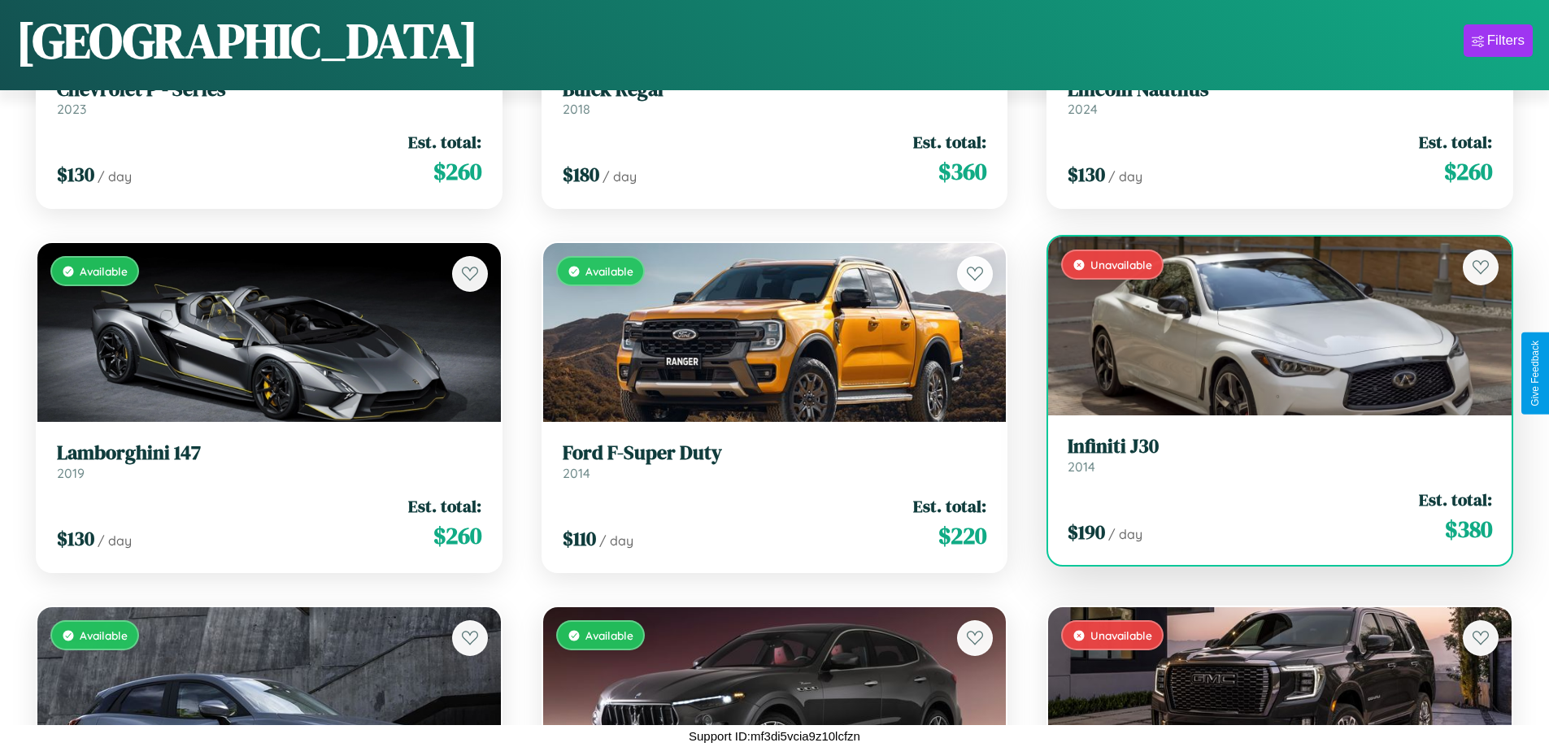
click at [1270, 326] on div "Unavailable" at bounding box center [1280, 326] width 464 height 179
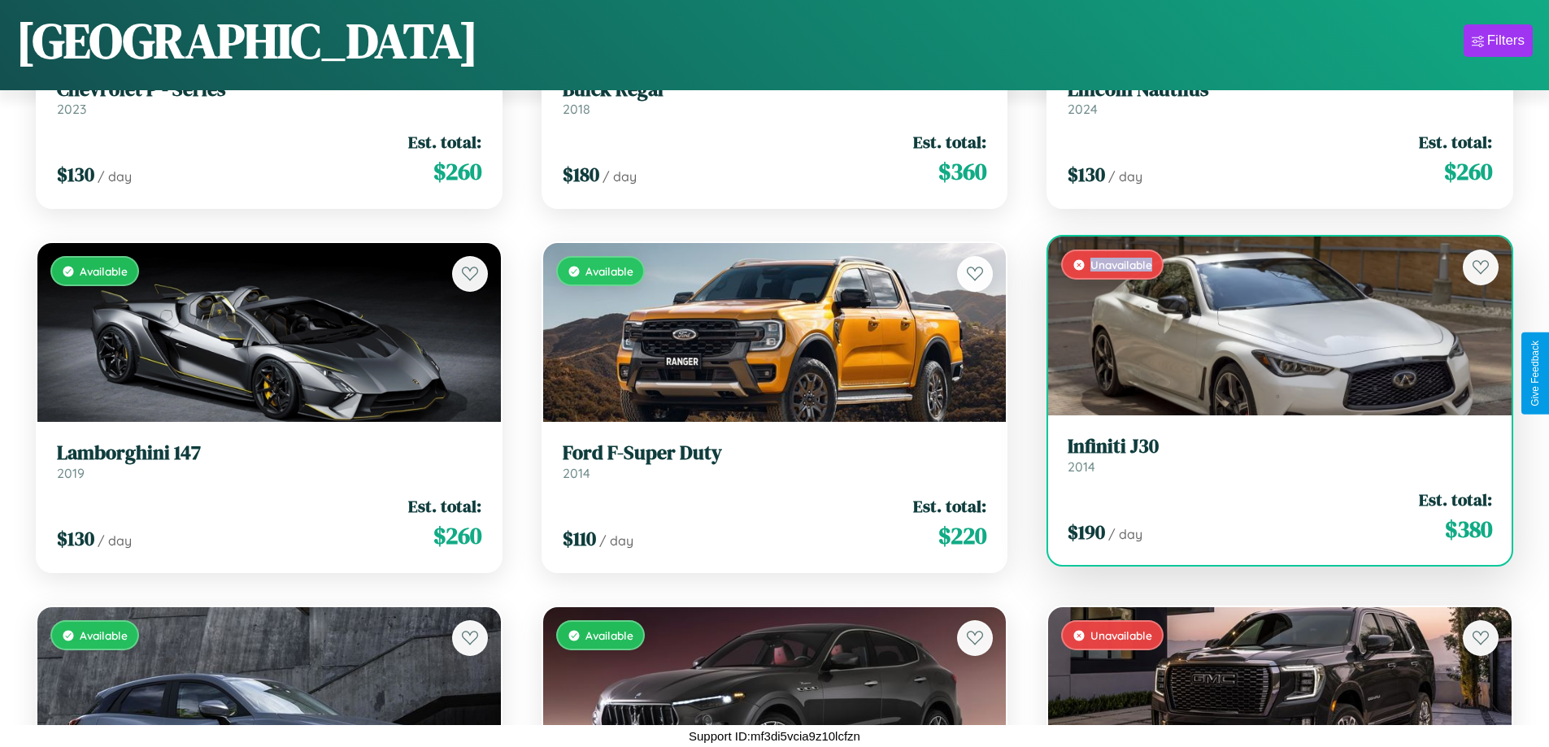
click at [1270, 326] on div "Unavailable" at bounding box center [1280, 326] width 464 height 179
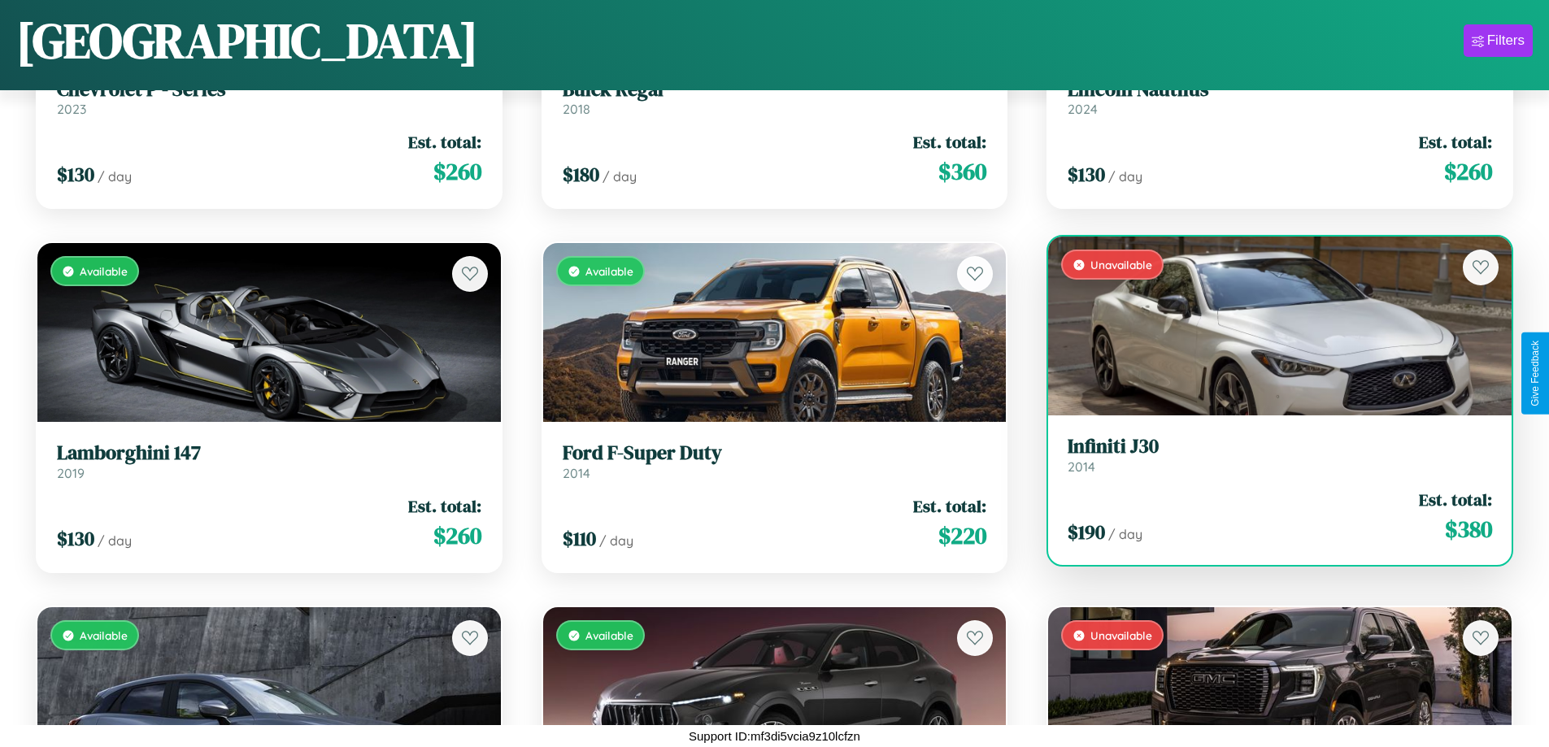
click at [1270, 455] on h3 "Infiniti J30" at bounding box center [1280, 447] width 425 height 24
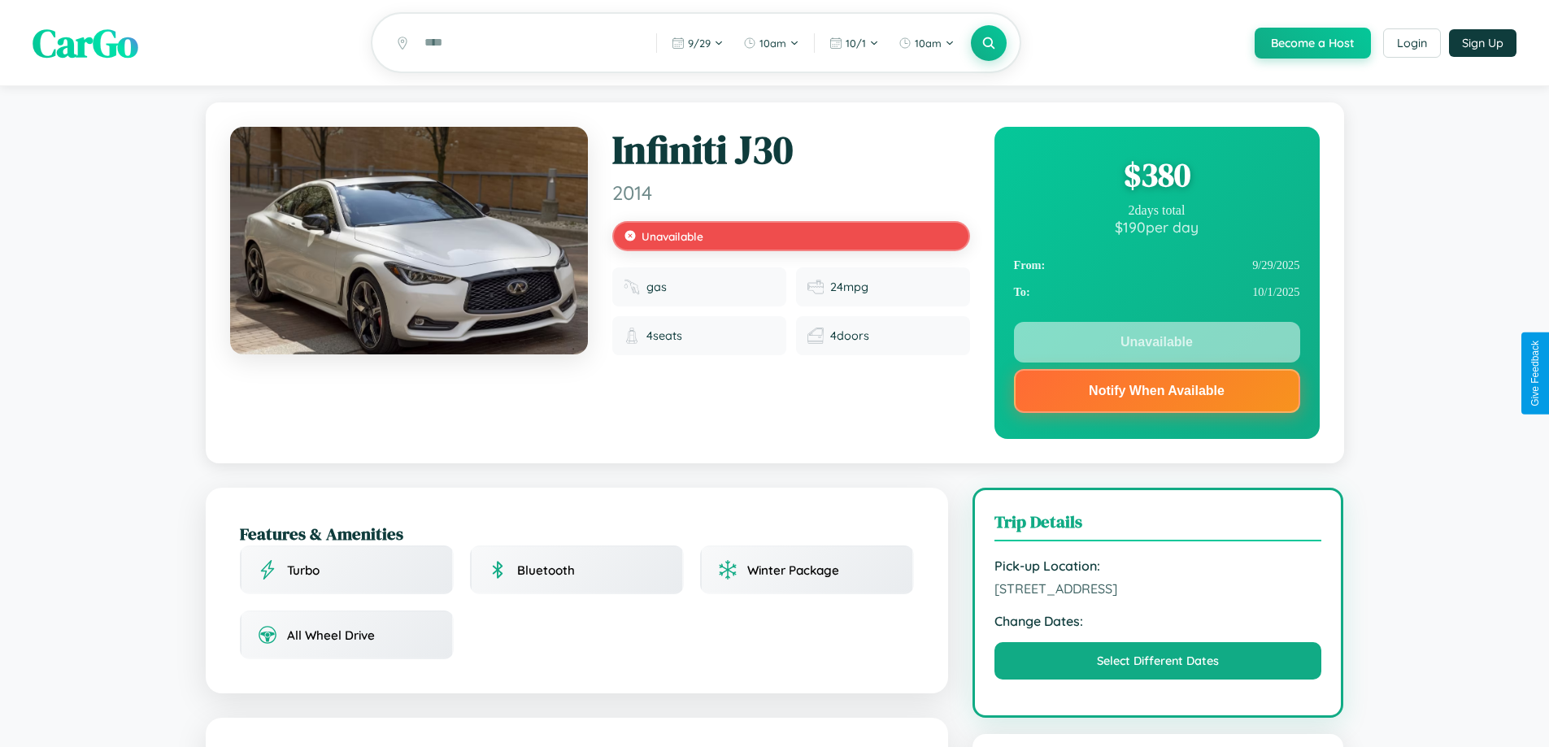
click at [1156, 177] on div "$ 380" at bounding box center [1157, 175] width 286 height 44
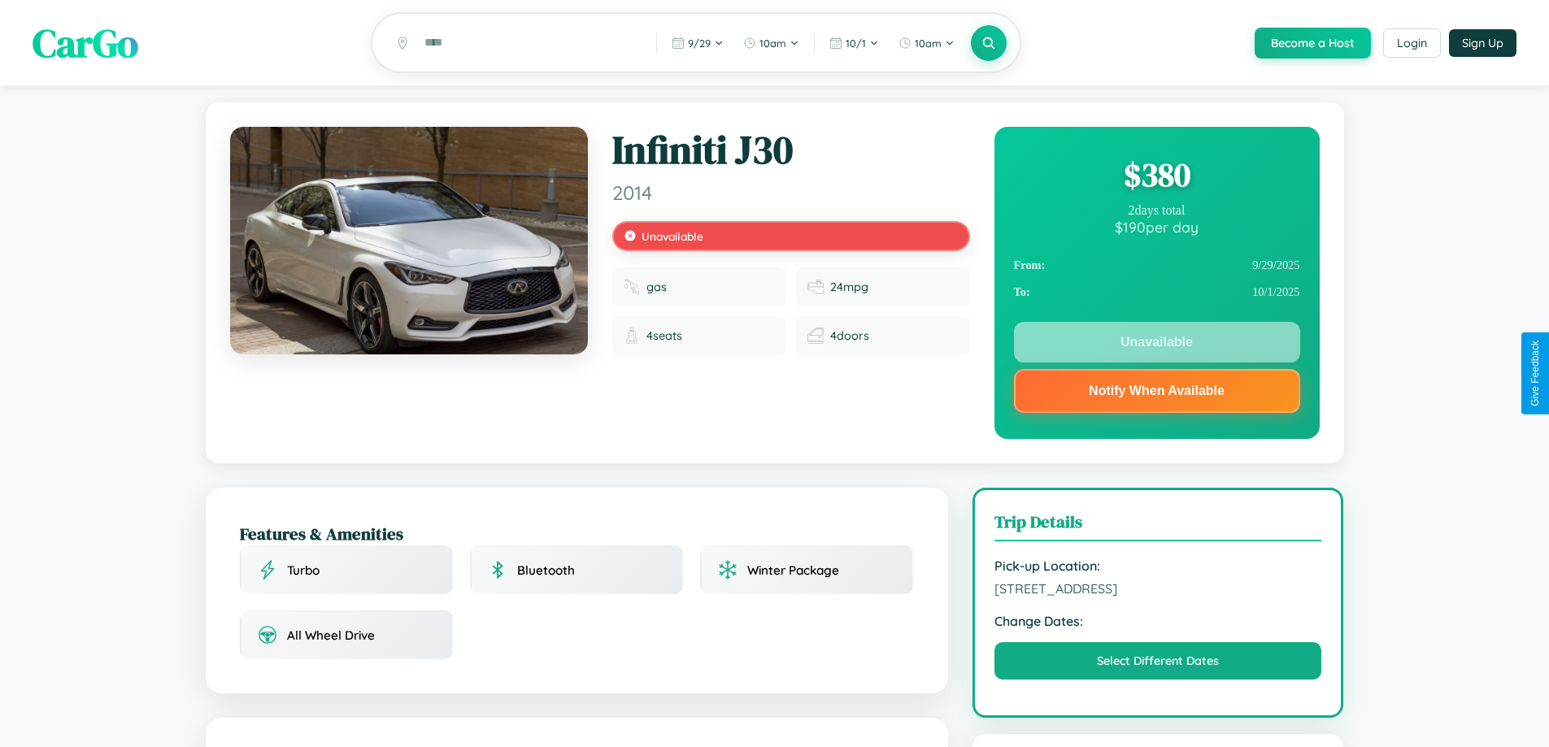
click at [1156, 177] on div "$ 380" at bounding box center [1157, 175] width 286 height 44
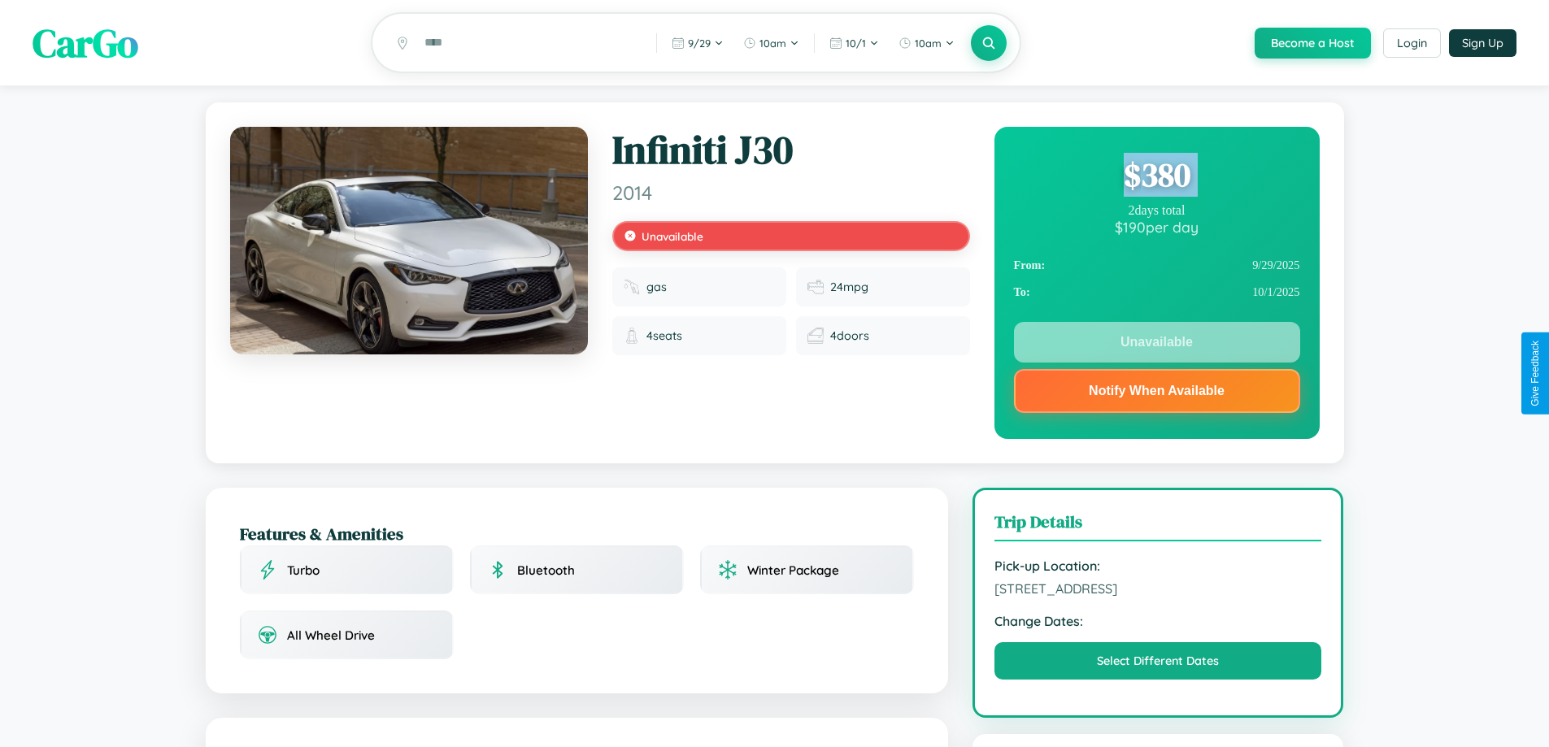
click at [1156, 177] on div "$ 380" at bounding box center [1157, 175] width 286 height 44
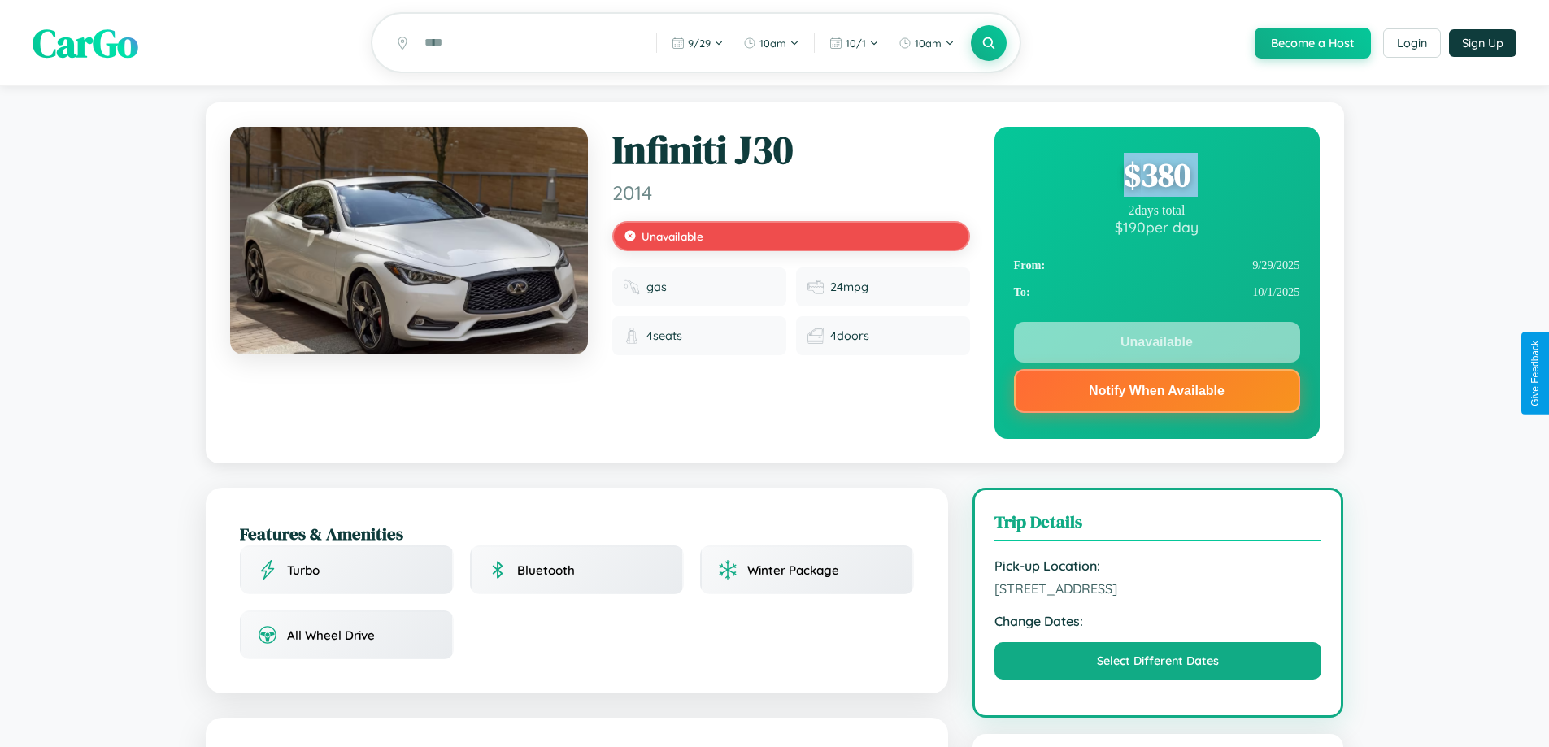
click at [1156, 177] on div "$ 380" at bounding box center [1157, 175] width 286 height 44
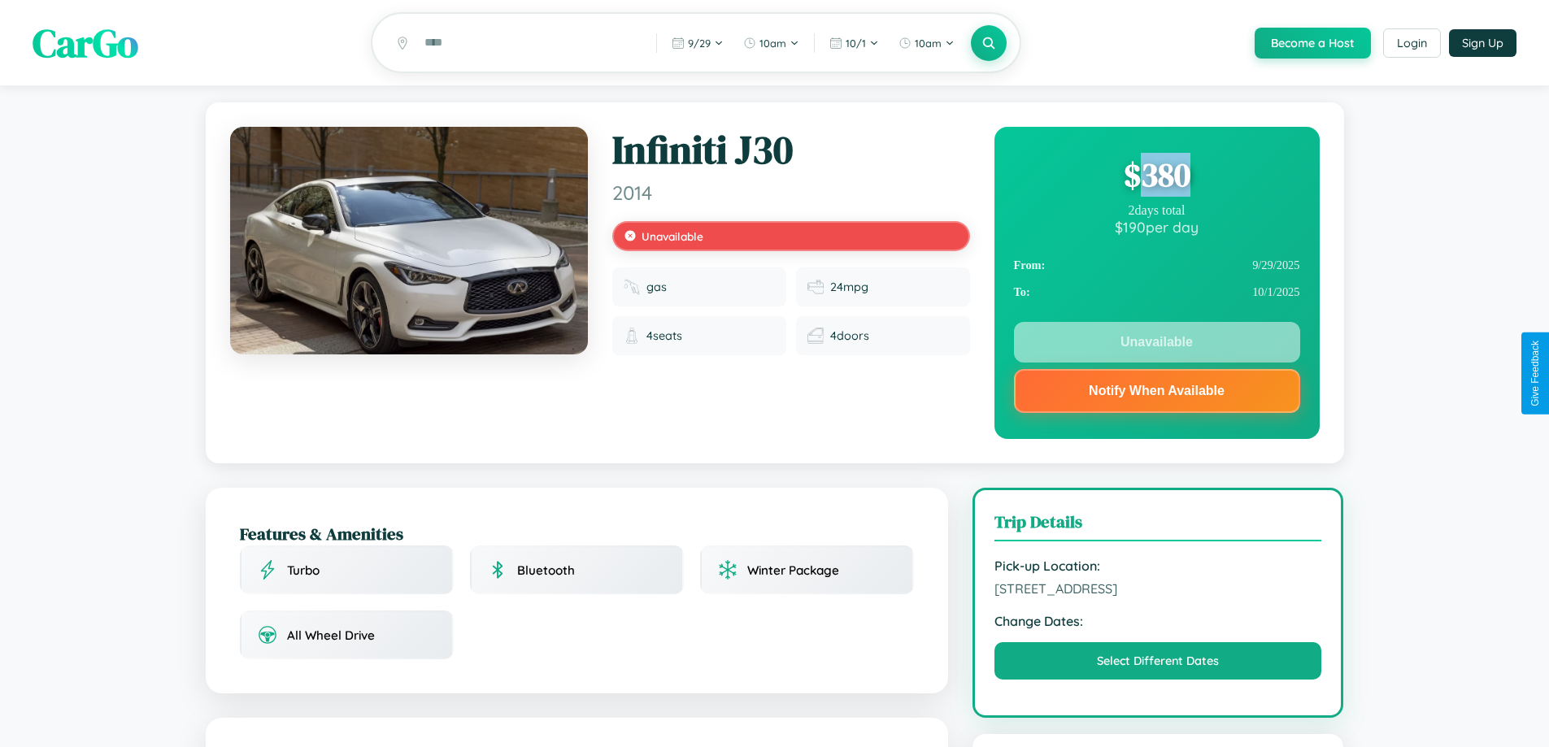
click at [1156, 177] on div "$ 380" at bounding box center [1157, 175] width 286 height 44
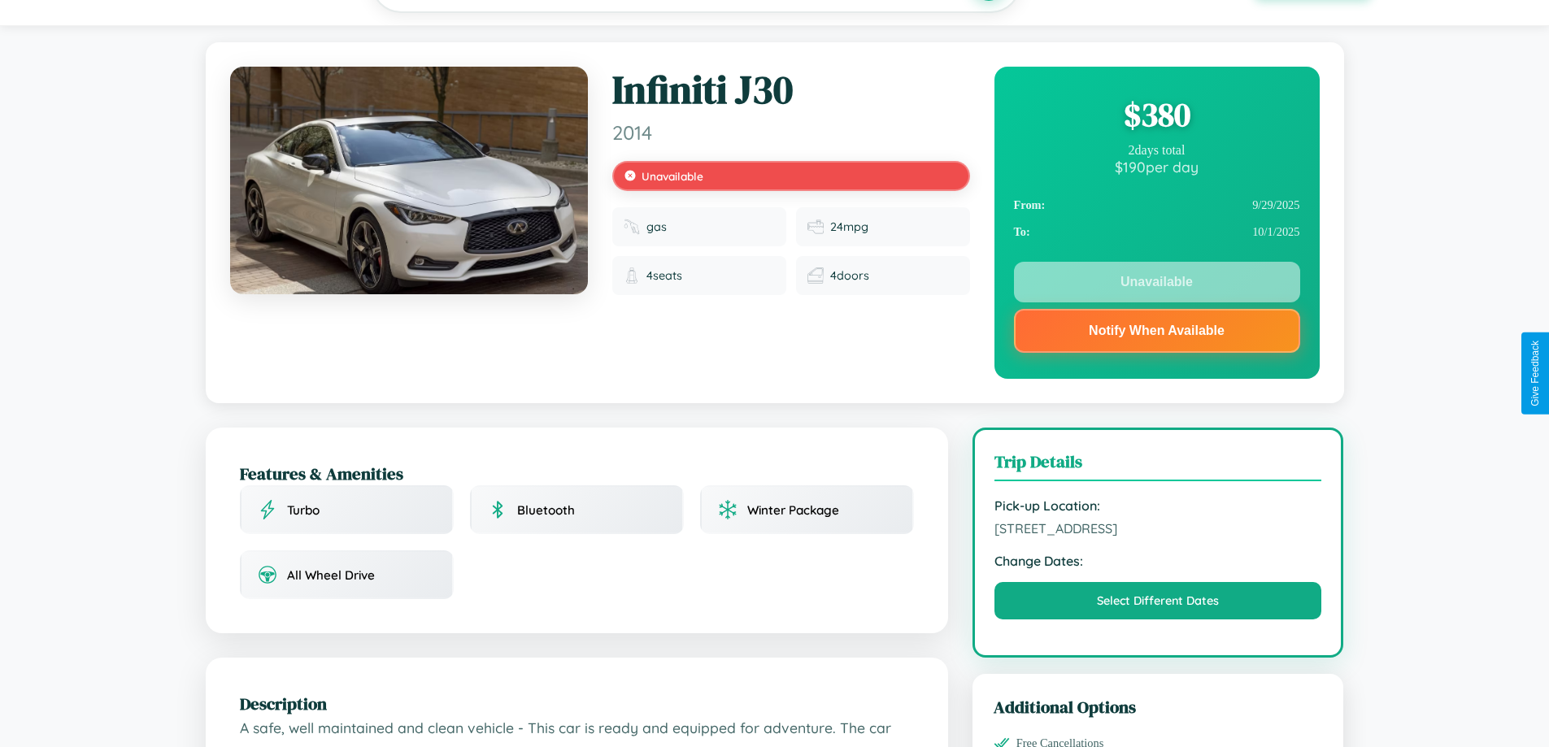
scroll to position [473, 0]
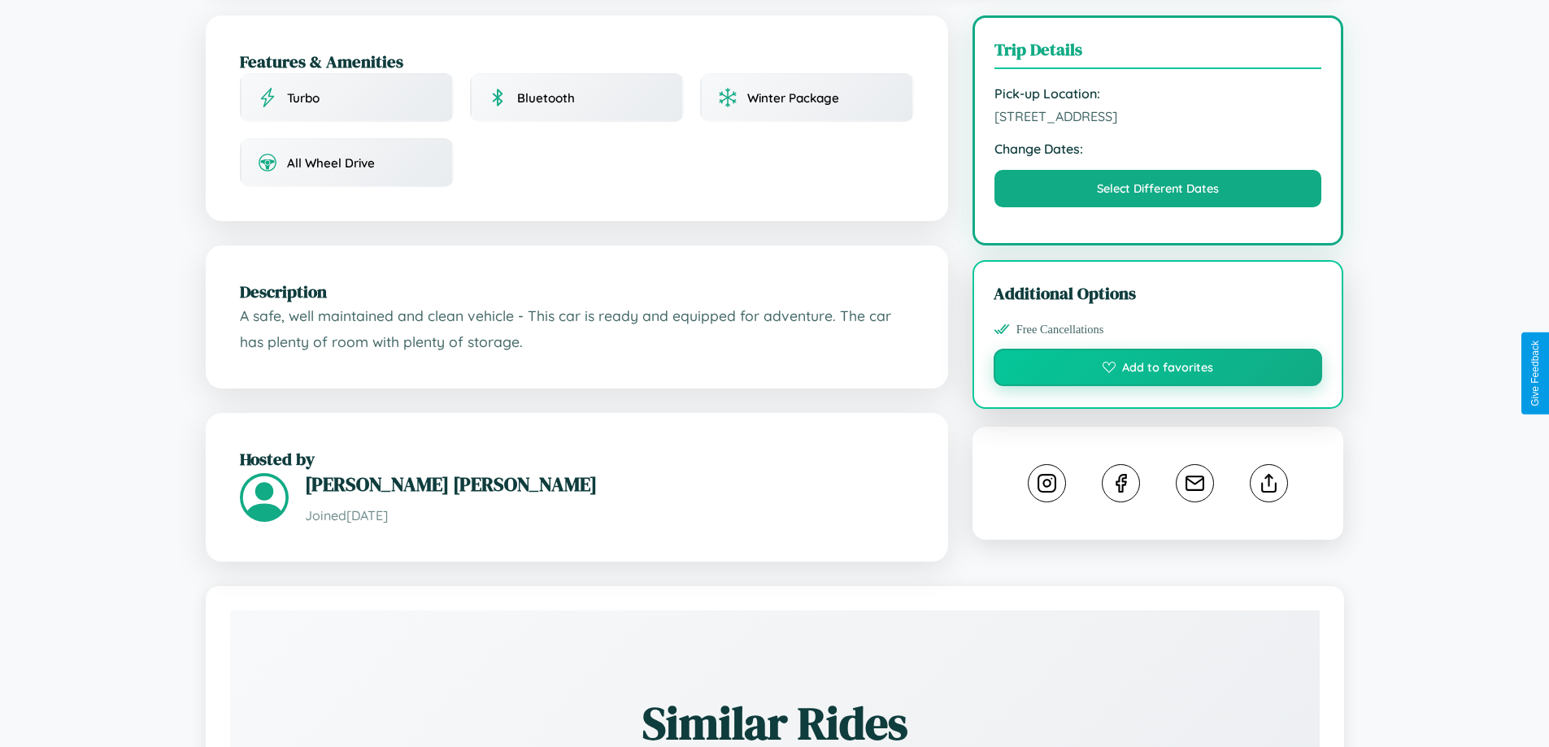
click at [1158, 370] on button "Add to favorites" at bounding box center [1158, 367] width 329 height 37
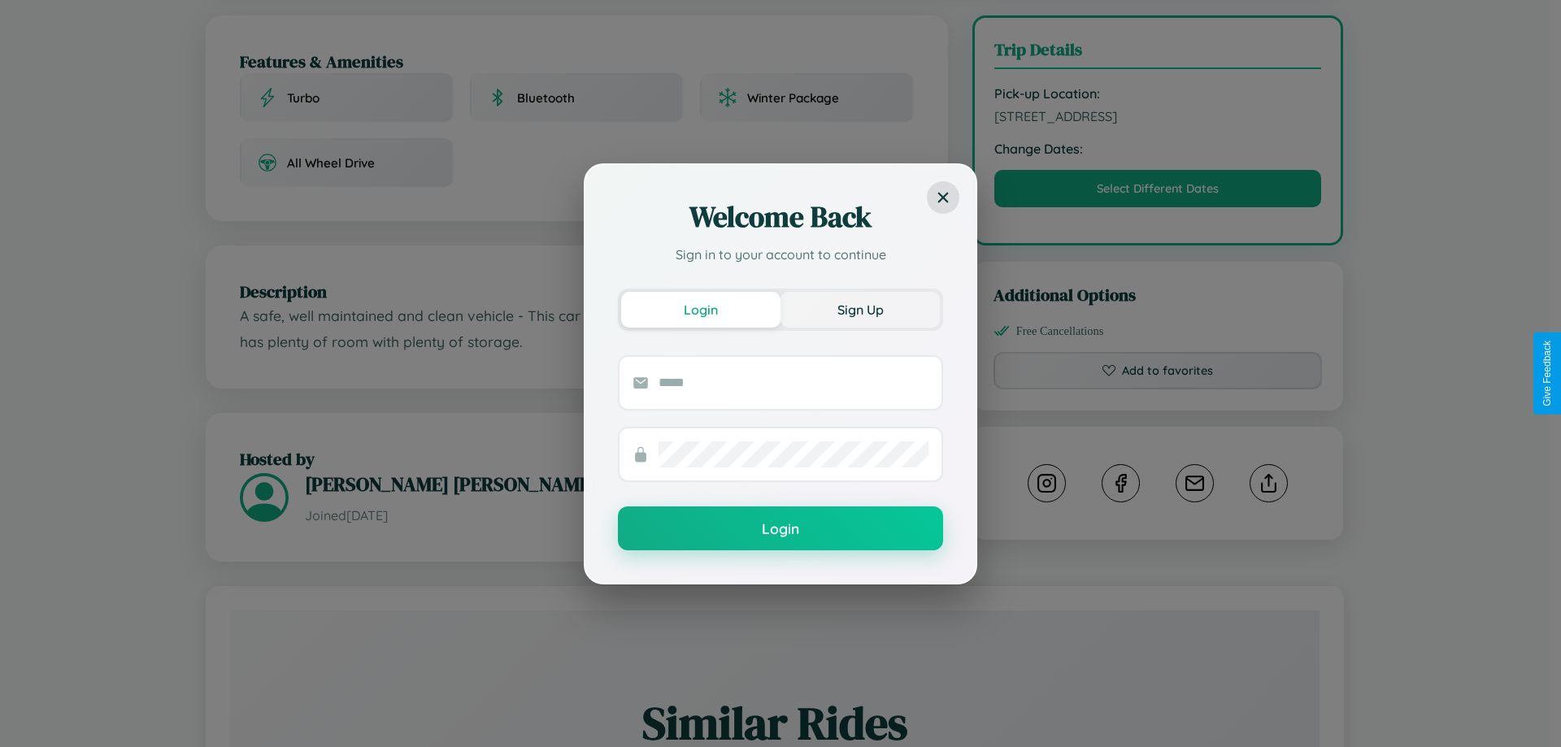
click at [860, 309] on button "Sign Up" at bounding box center [860, 310] width 159 height 36
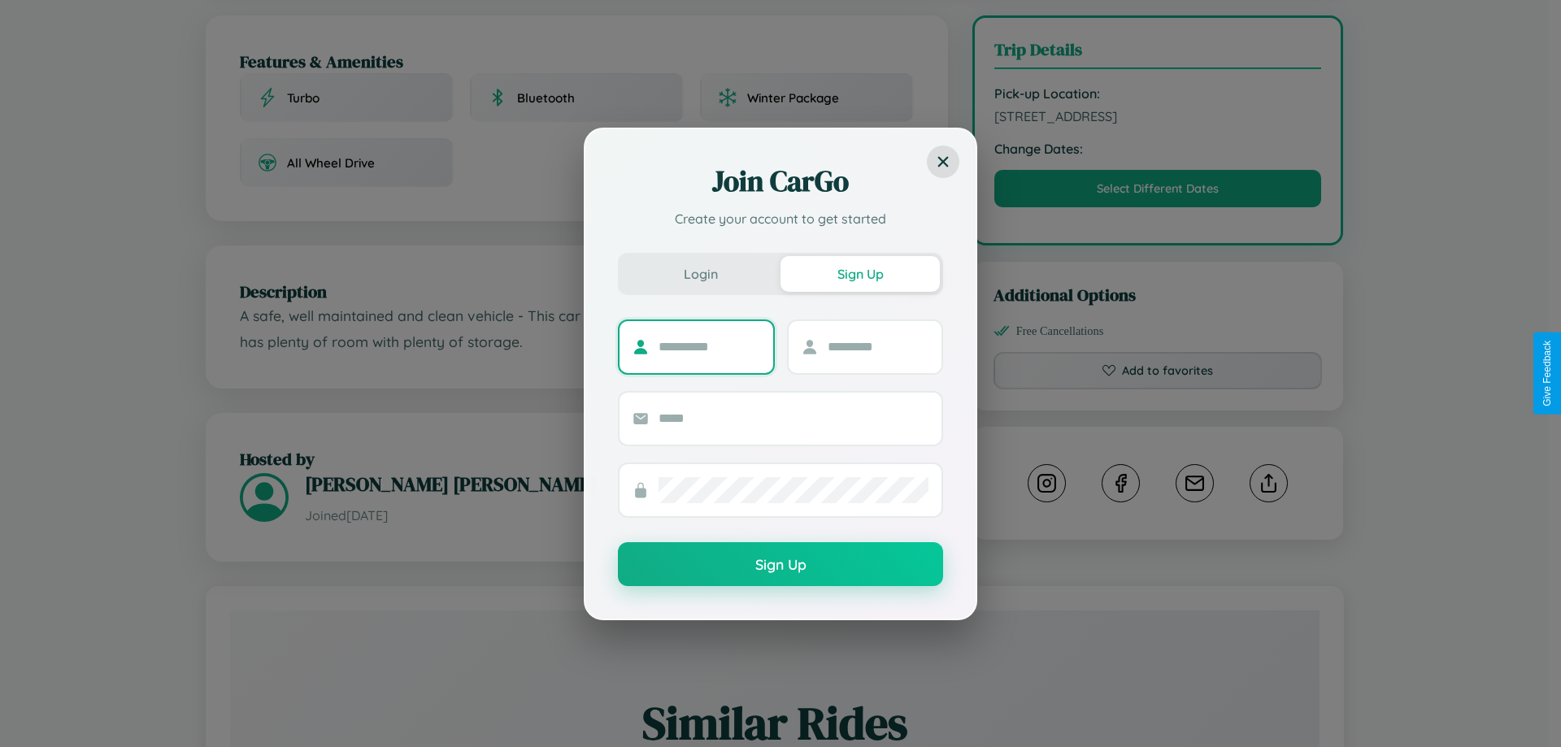
click at [709, 346] on input "text" at bounding box center [710, 347] width 102 height 26
type input "*****"
click at [878, 346] on input "text" at bounding box center [879, 347] width 102 height 26
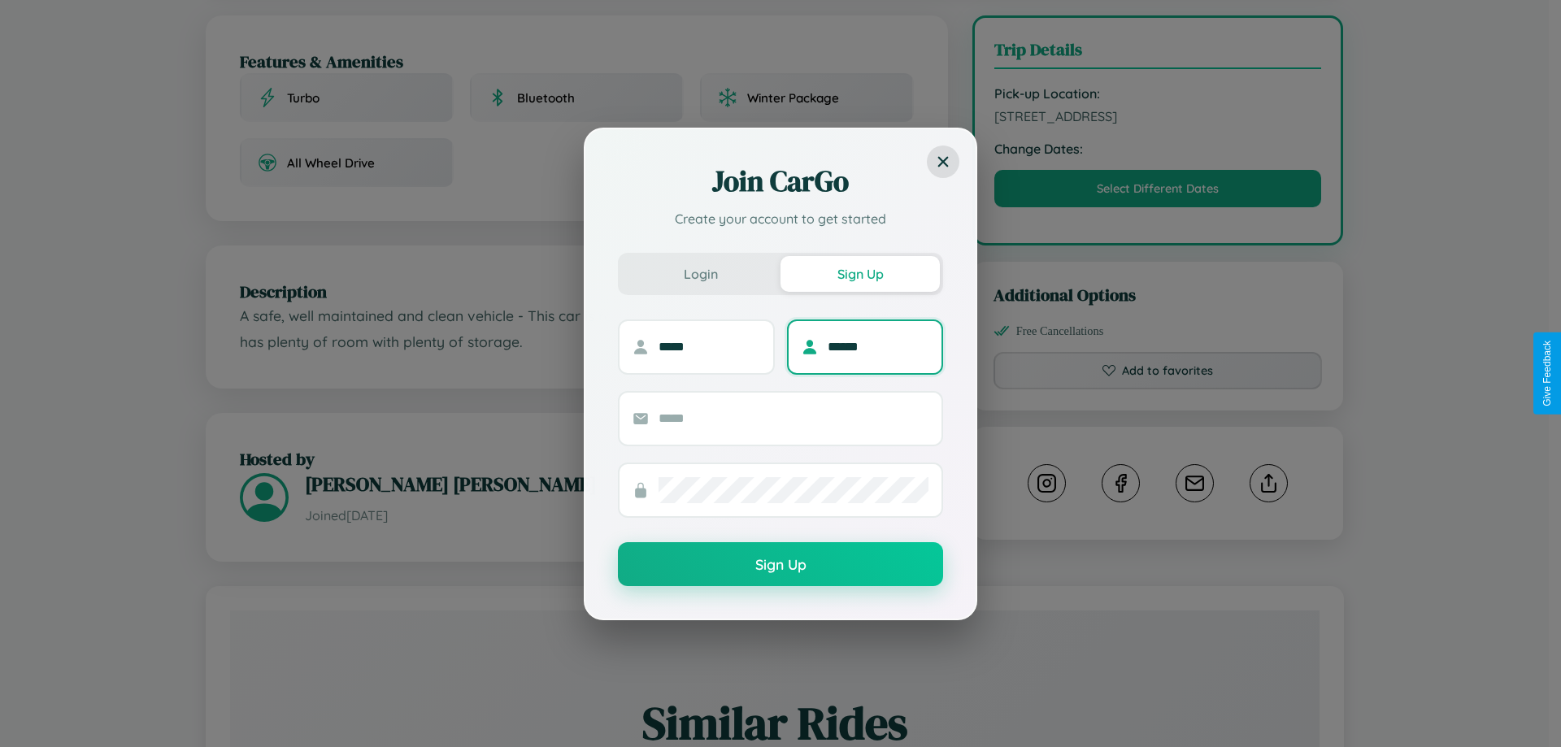
type input "******"
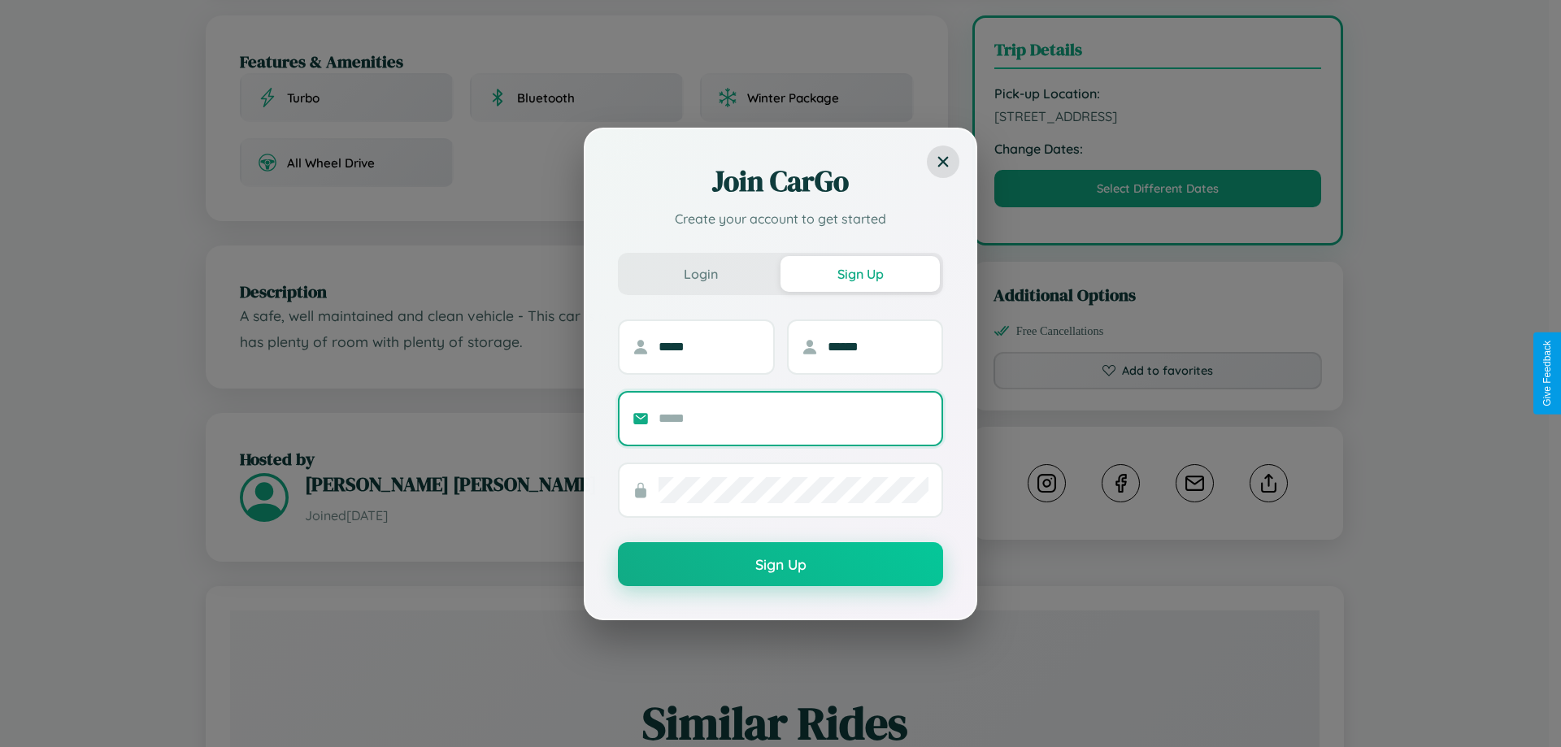
click at [794, 418] on input "text" at bounding box center [794, 419] width 270 height 26
type input "**********"
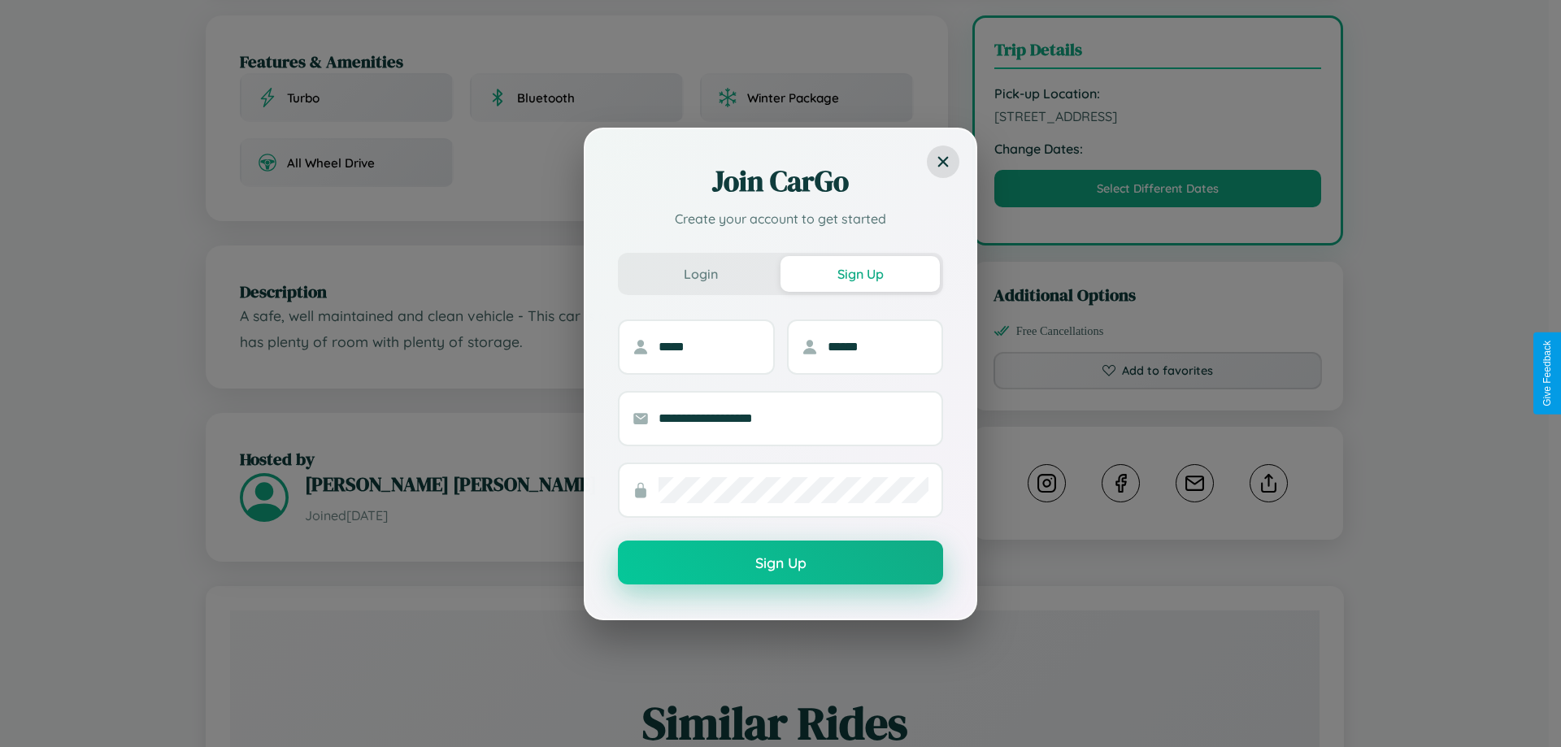
click at [781, 564] on button "Sign Up" at bounding box center [780, 563] width 325 height 44
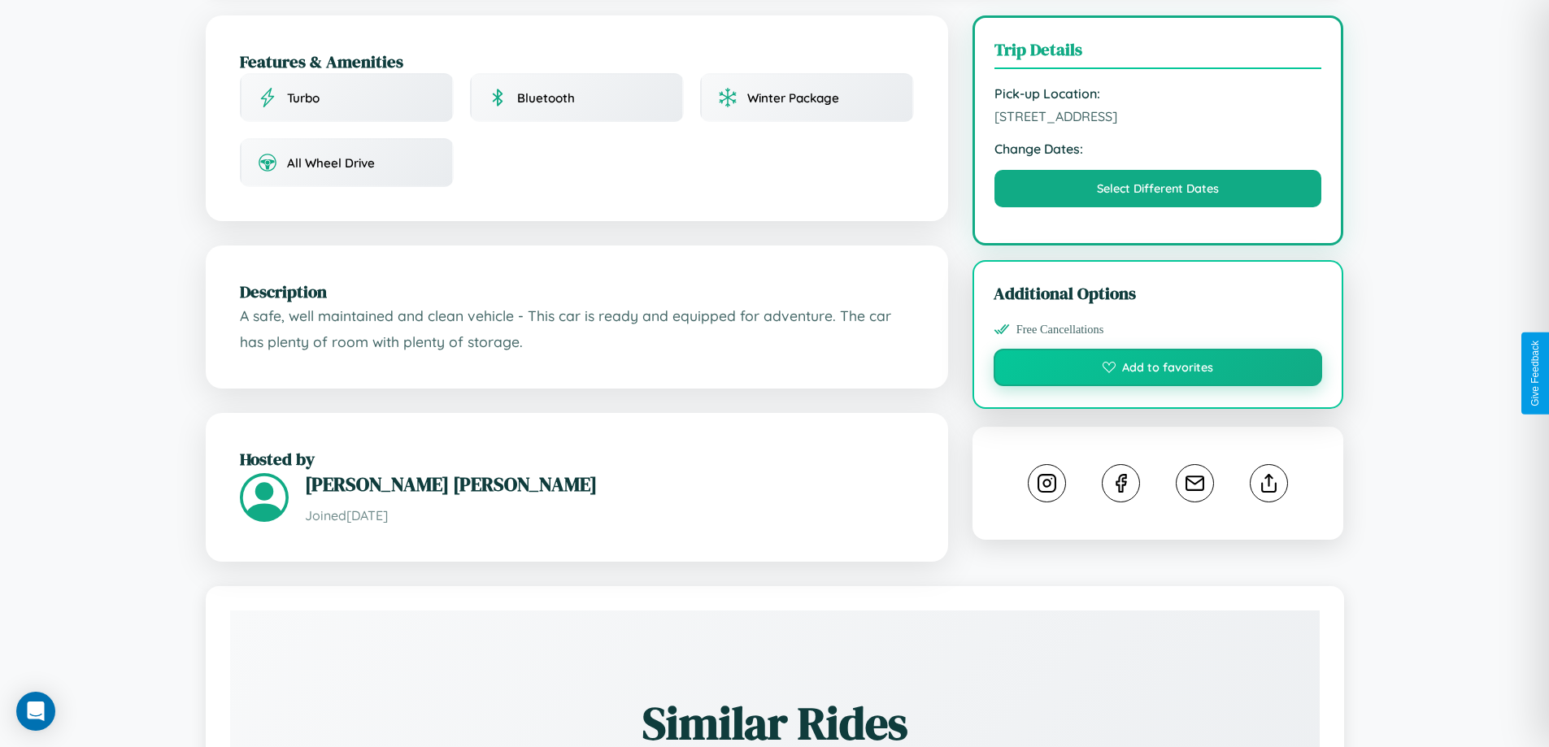
click at [1158, 370] on button "Add to favorites" at bounding box center [1158, 367] width 329 height 37
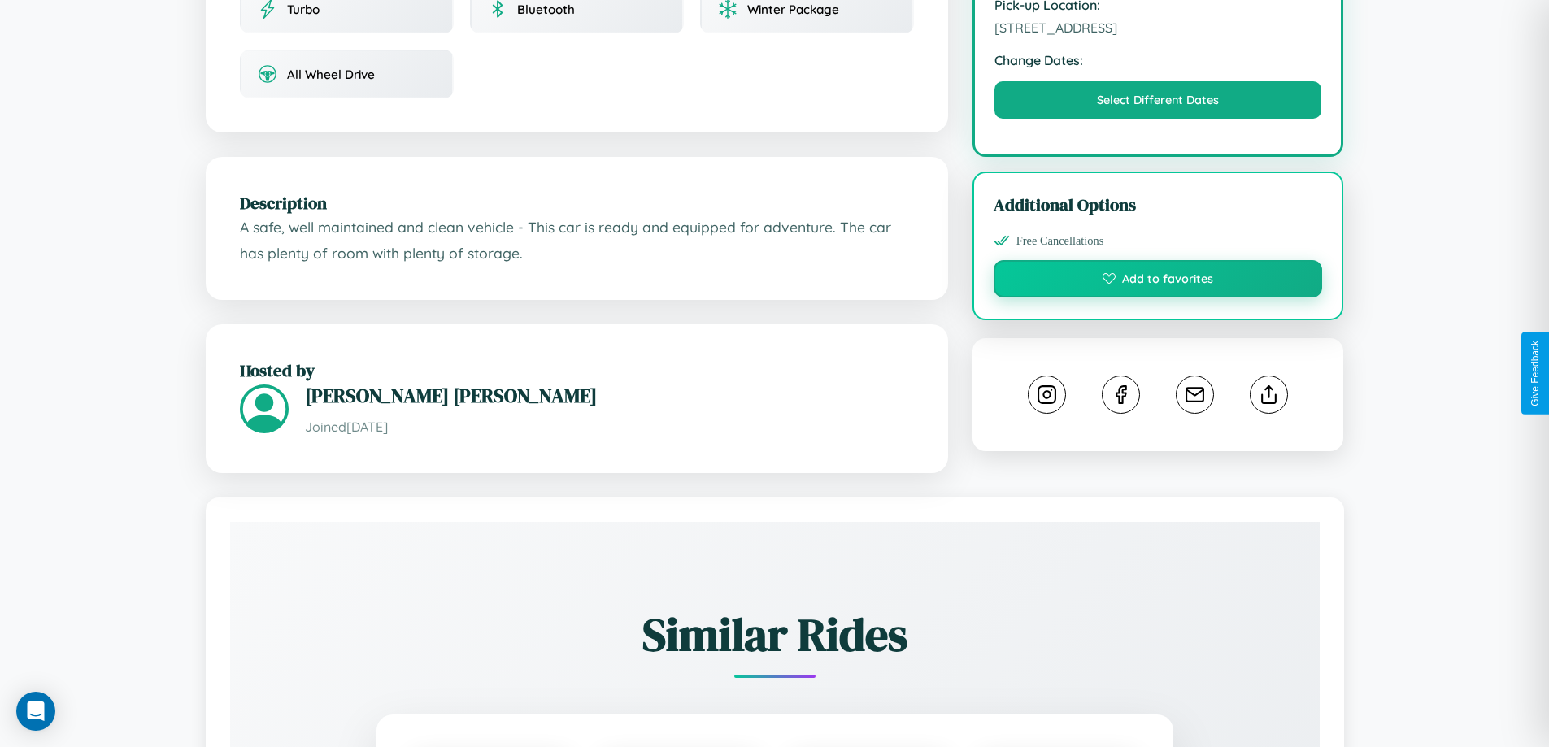
scroll to position [585, 0]
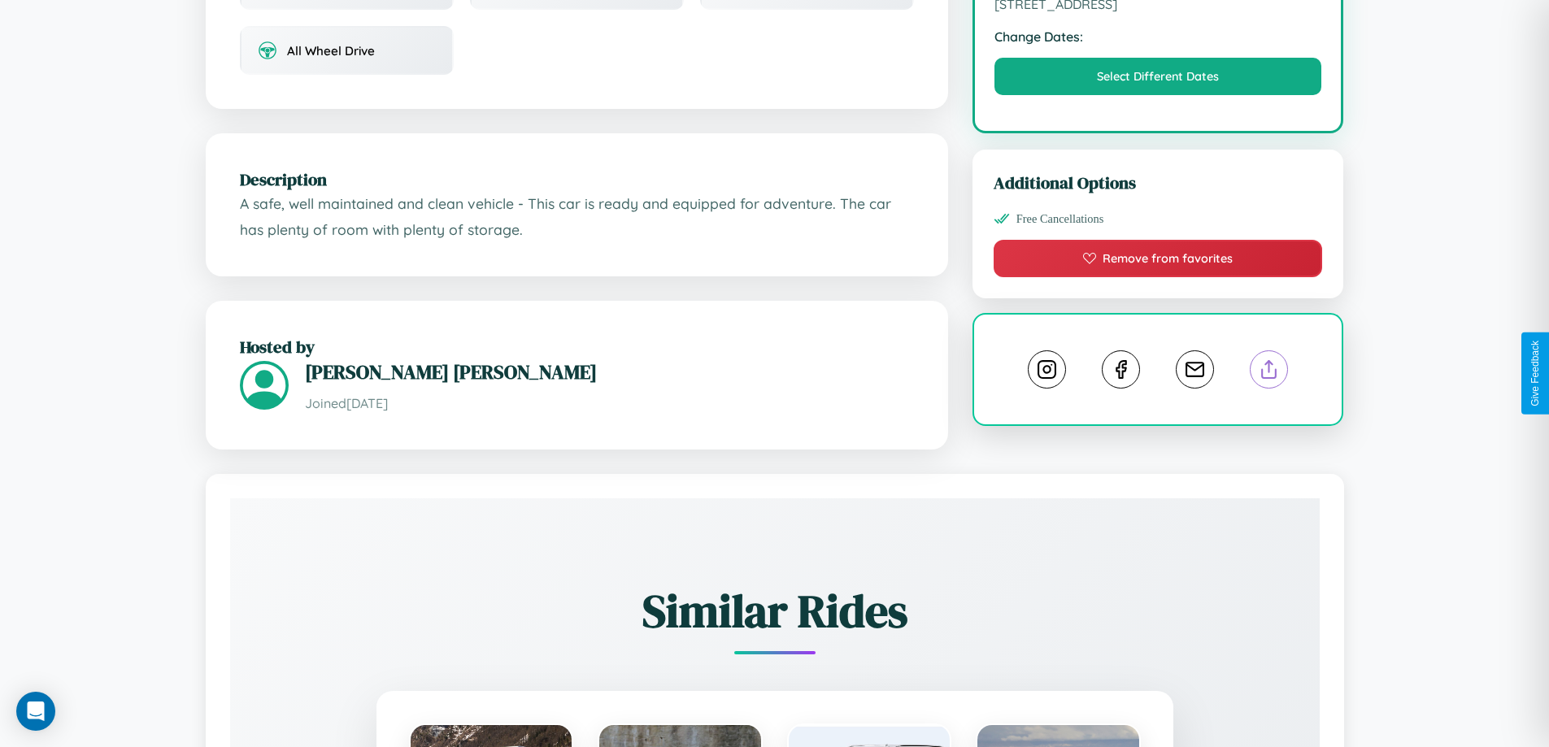
click at [1270, 372] on line at bounding box center [1270, 366] width 0 height 11
